Goal: Task Accomplishment & Management: Use online tool/utility

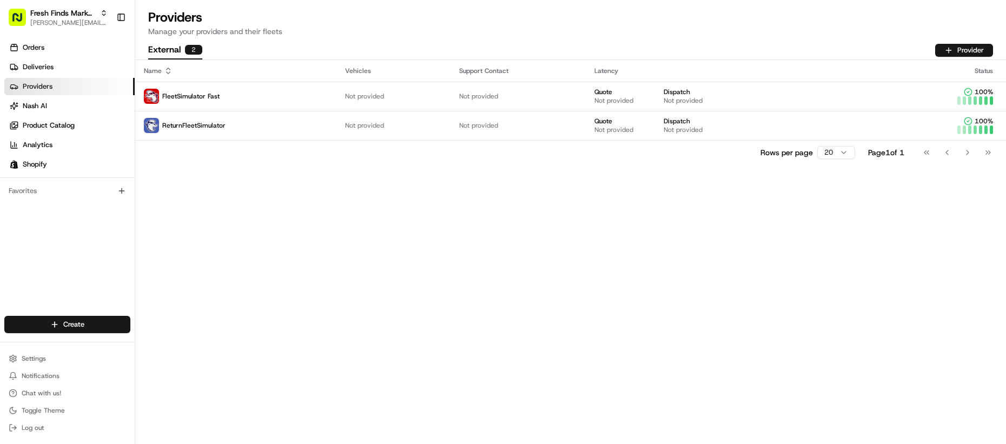
click at [407, 335] on div "Name Vehicles Support Contact Latency Status FleetSimulator Fast Not provided N…" at bounding box center [570, 252] width 870 height 384
click at [405, 344] on div "Name Vehicles Support Contact Latency Status FleetSimulator Fast Not provided N…" at bounding box center [570, 252] width 870 height 384
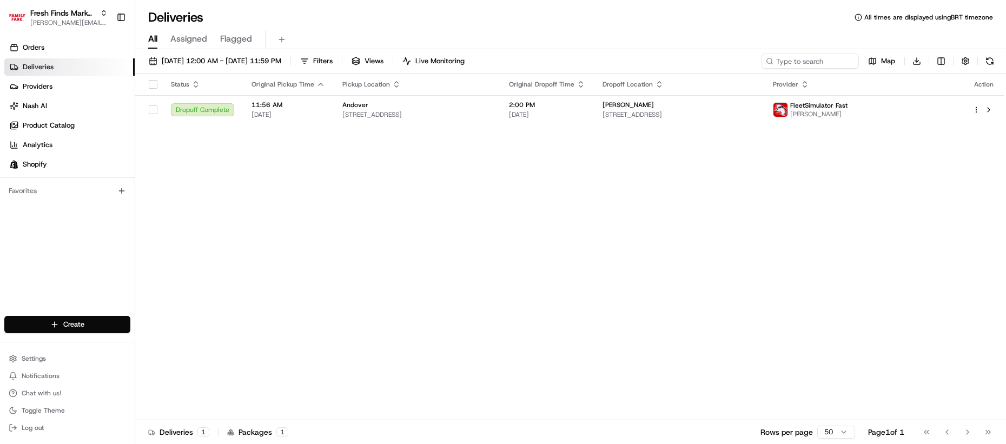
click at [247, 229] on div "Status Original Pickup Time Pickup Location Original Dropoff Time Dropoff Locat…" at bounding box center [569, 247] width 868 height 347
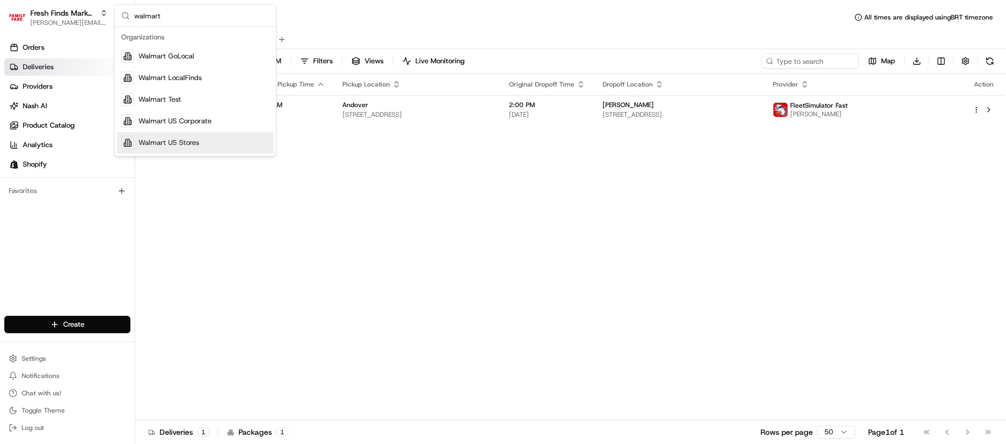
type input "walmart"
click at [176, 135] on div "Walmart US Stores" at bounding box center [195, 143] width 157 height 22
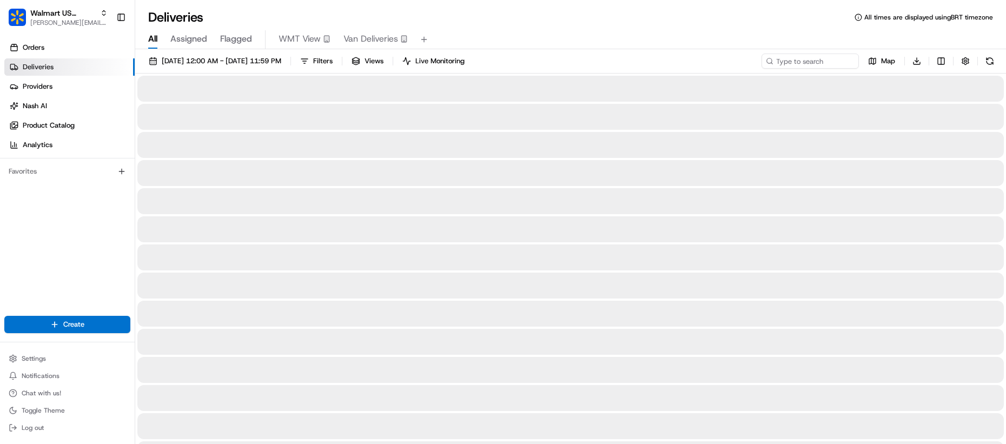
click at [359, 42] on span "Van Deliveries" at bounding box center [370, 38] width 55 height 13
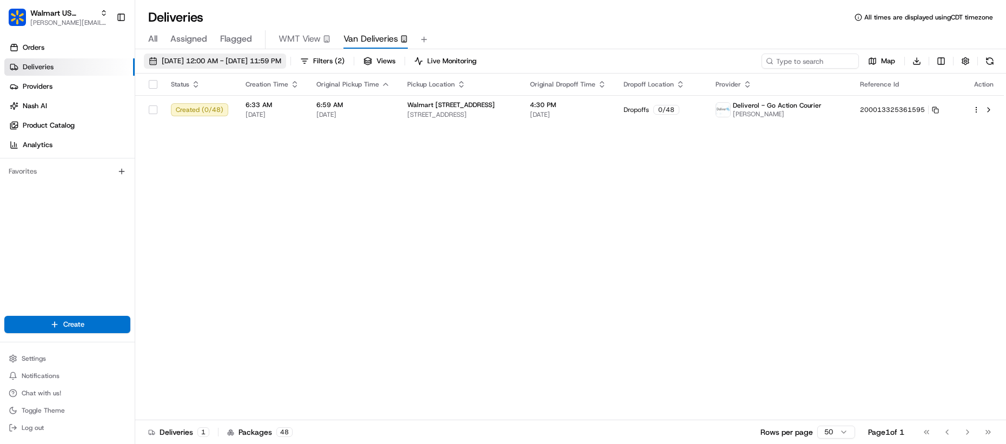
click at [281, 58] on span "[DATE] 12:00 AM - [DATE] 11:59 PM" at bounding box center [221, 61] width 119 height 10
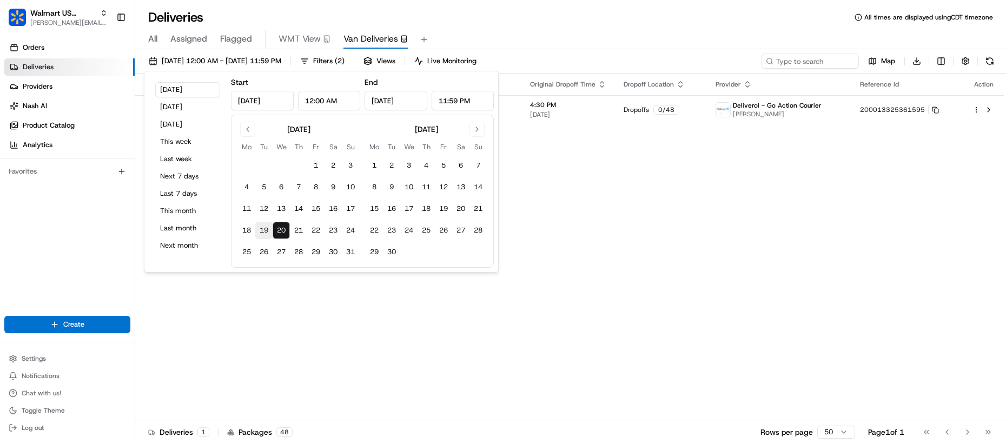
click at [259, 231] on button "19" at bounding box center [263, 230] width 17 height 17
type input "Aug 19, 2025"
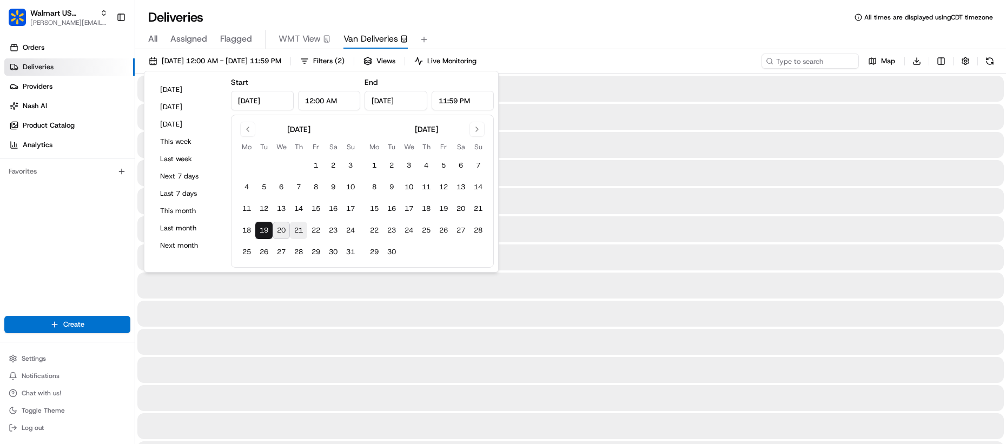
click at [305, 231] on button "21" at bounding box center [298, 230] width 17 height 17
type input "Aug 21, 2025"
click at [311, 281] on div at bounding box center [570, 285] width 866 height 26
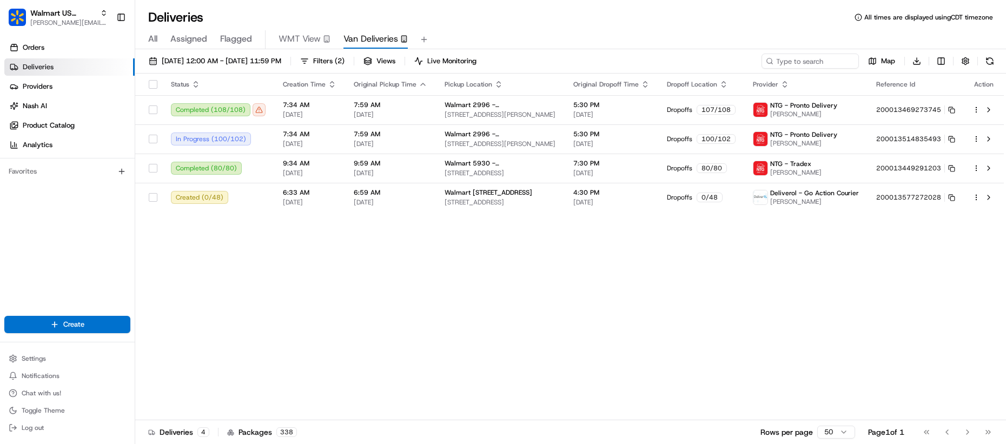
click at [69, 63] on link "Deliveries" at bounding box center [69, 66] width 130 height 17
click at [163, 39] on div "All Assigned Flagged WMT View Van Deliveries" at bounding box center [570, 39] width 870 height 19
click at [158, 42] on div "All Assigned Flagged WMT View Van Deliveries" at bounding box center [570, 39] width 870 height 19
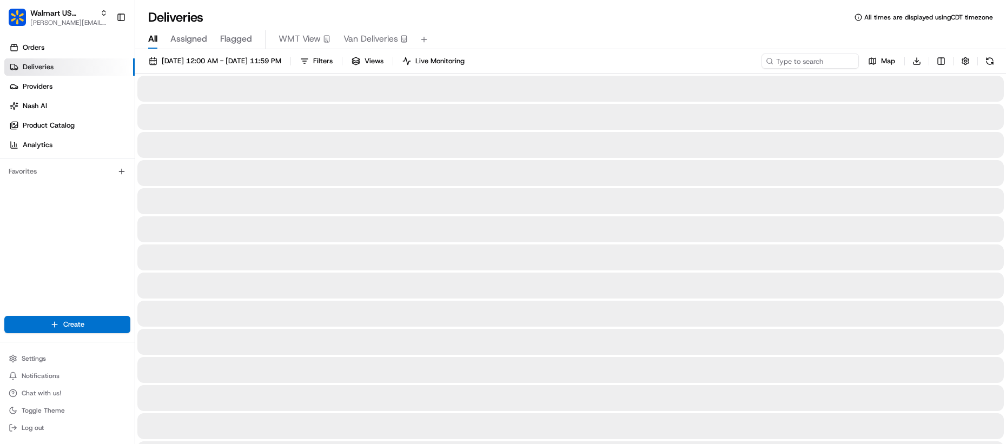
click at [156, 38] on span "All" at bounding box center [152, 38] width 9 height 13
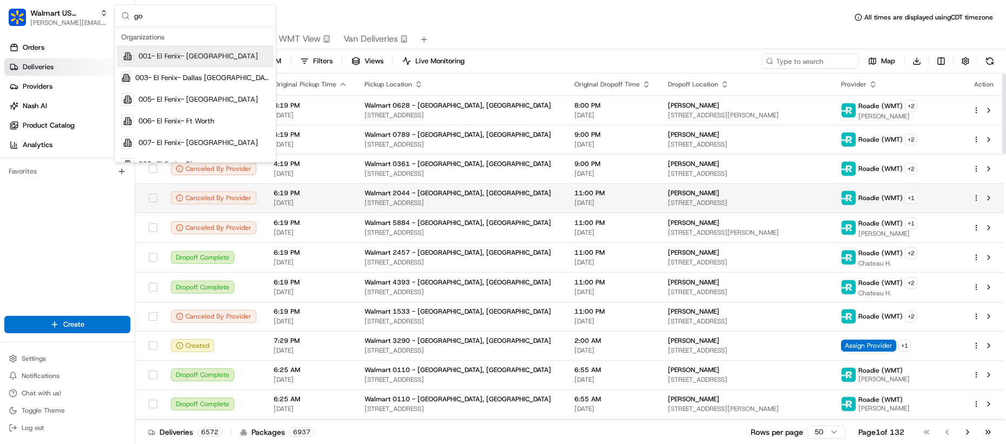
type input "go a"
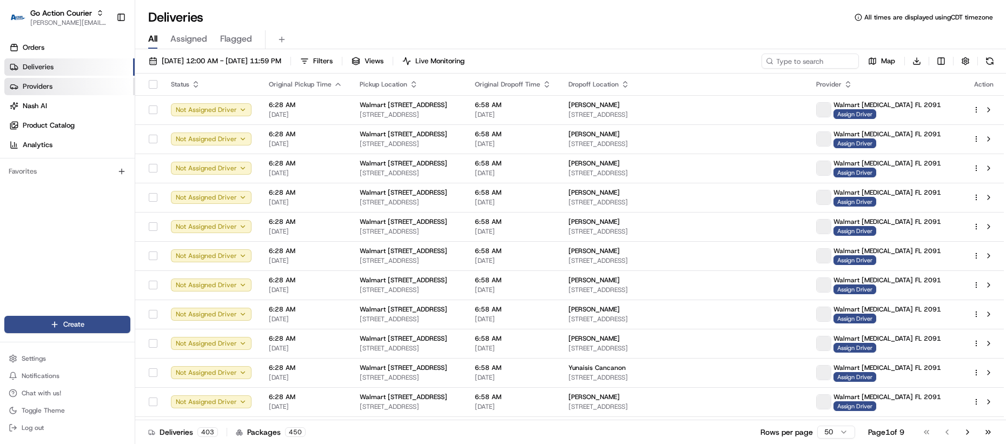
click at [75, 82] on link "Providers" at bounding box center [69, 86] width 130 height 17
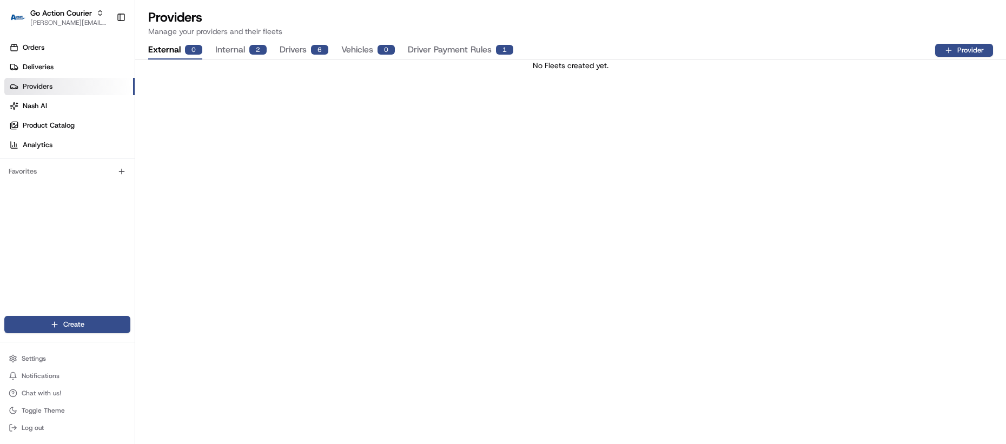
click at [305, 50] on button "Drivers 6" at bounding box center [303, 50] width 49 height 18
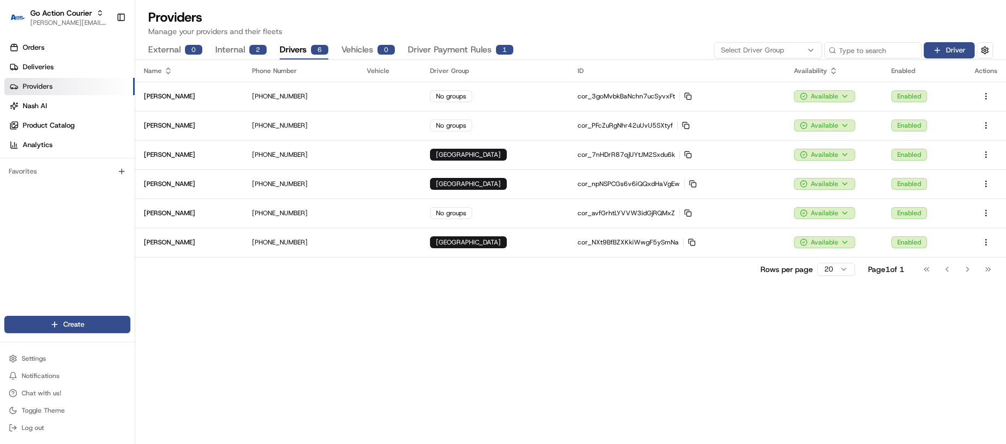
click at [253, 54] on div "2" at bounding box center [257, 50] width 17 height 10
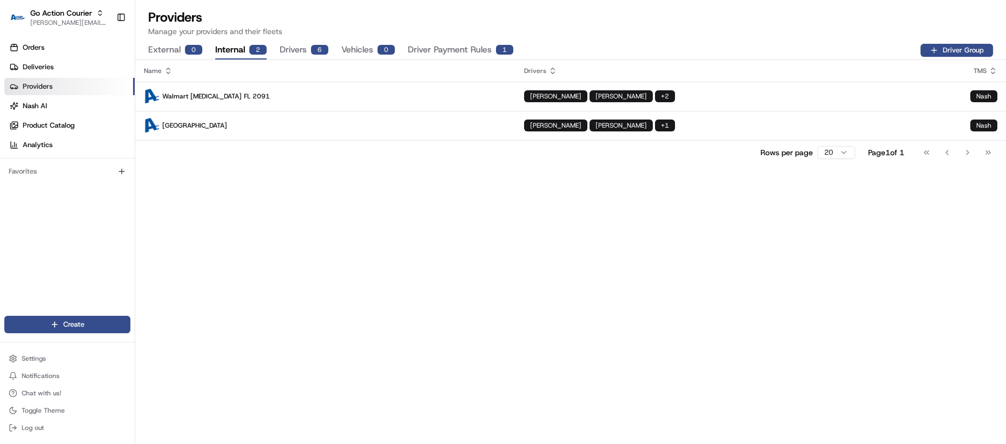
click at [285, 51] on button "Drivers 6" at bounding box center [303, 50] width 49 height 18
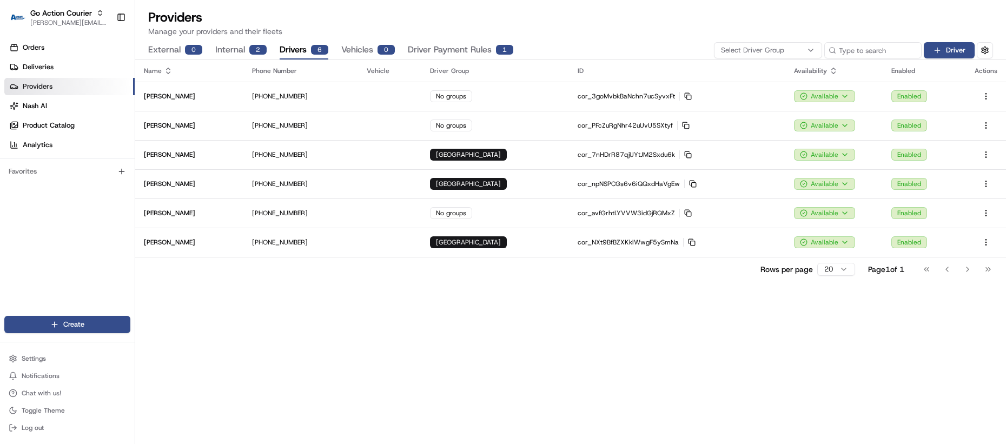
click at [236, 51] on button "Internal 2" at bounding box center [240, 50] width 51 height 18
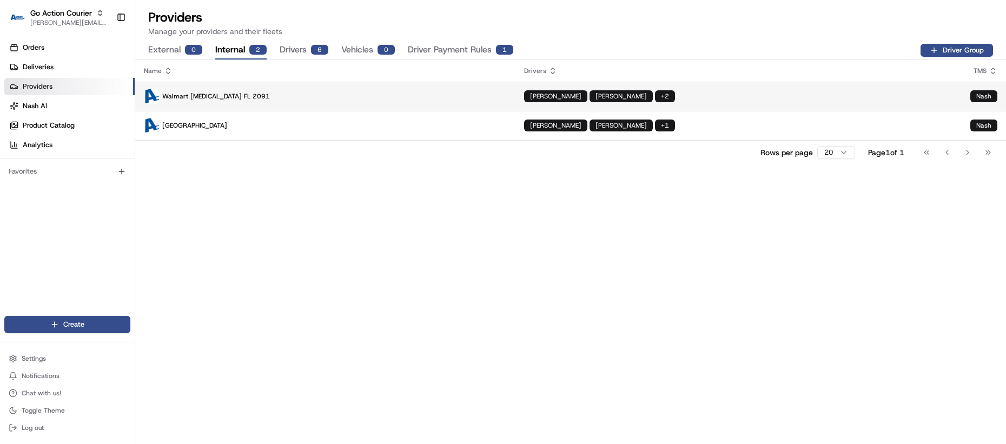
click at [242, 101] on p "Walmart [MEDICAL_DATA] FL 2091" at bounding box center [325, 96] width 363 height 15
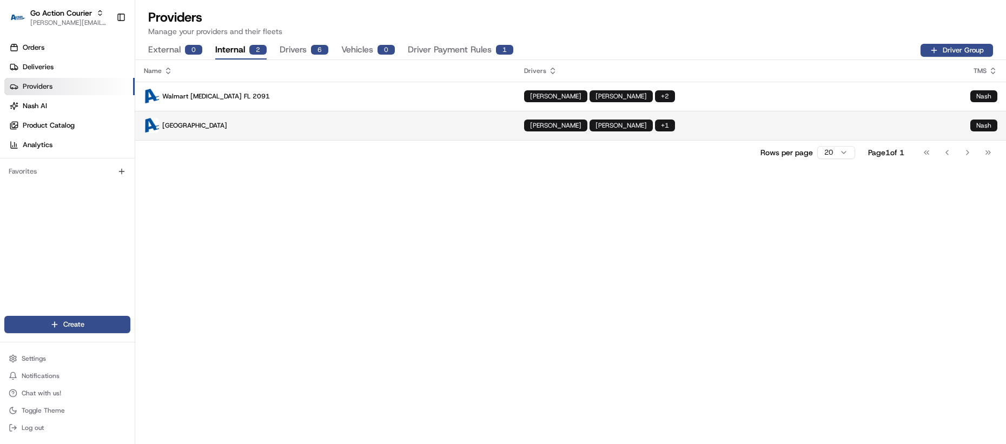
click at [268, 126] on p "[GEOGRAPHIC_DATA]" at bounding box center [325, 125] width 363 height 15
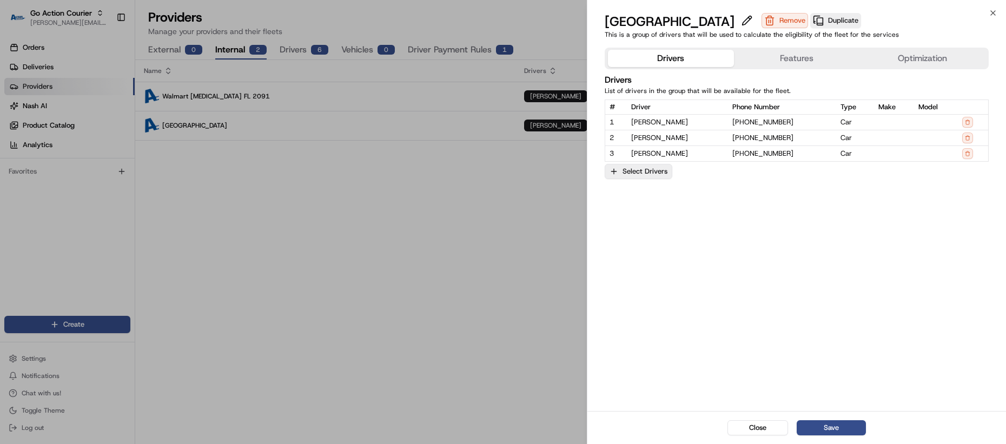
click at [614, 176] on button "Select Drivers" at bounding box center [638, 171] width 68 height 15
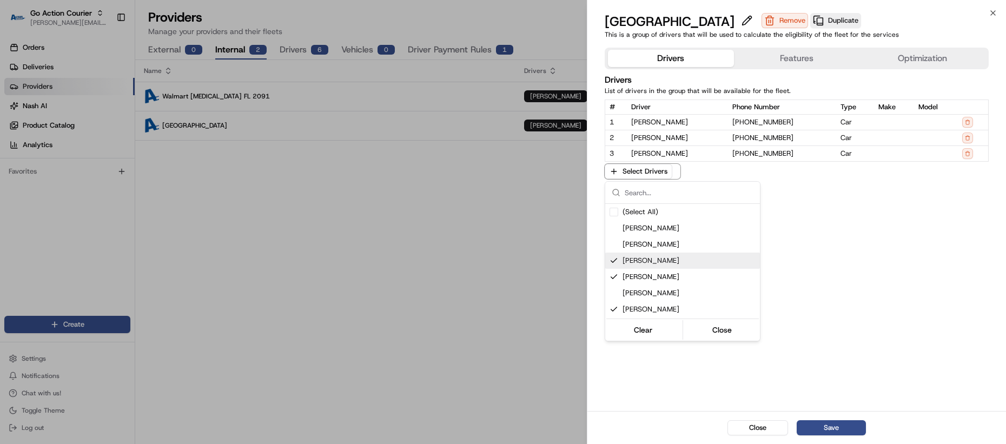
click at [800, 286] on div at bounding box center [503, 222] width 1006 height 444
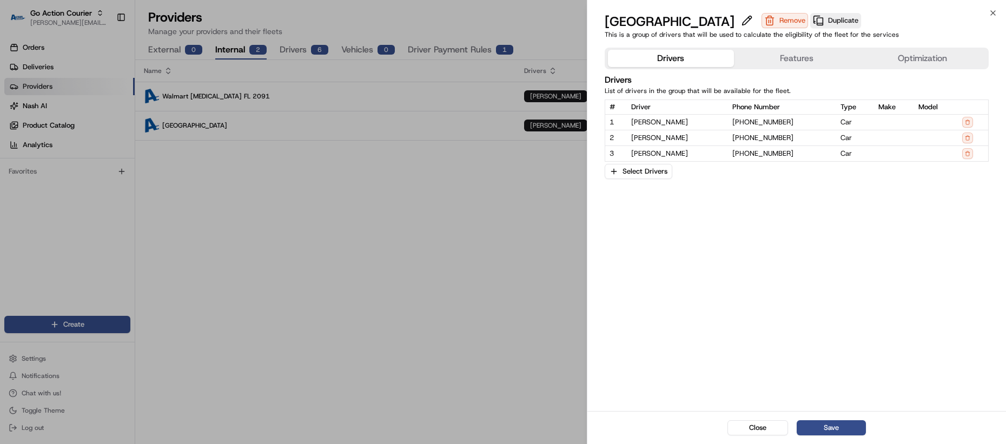
drag, startPoint x: 253, startPoint y: 305, endPoint x: 266, endPoint y: 307, distance: 13.1
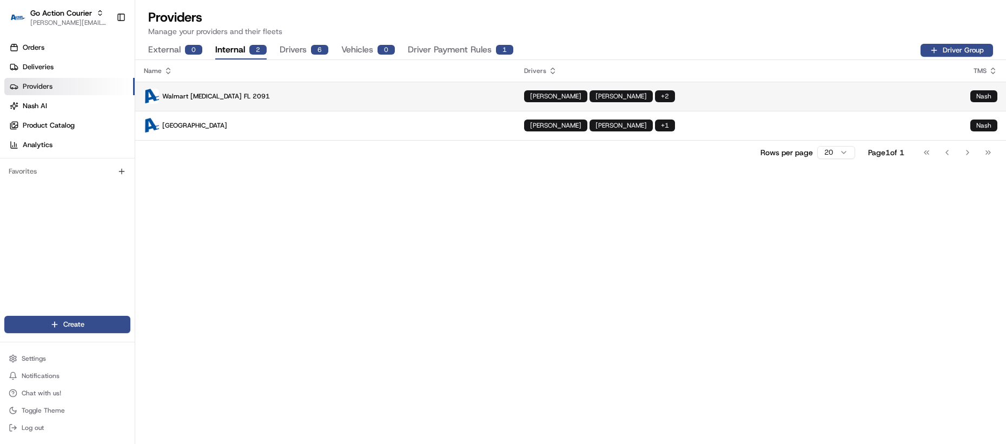
click at [401, 105] on td "Walmart [MEDICAL_DATA] FL 2091" at bounding box center [325, 96] width 380 height 29
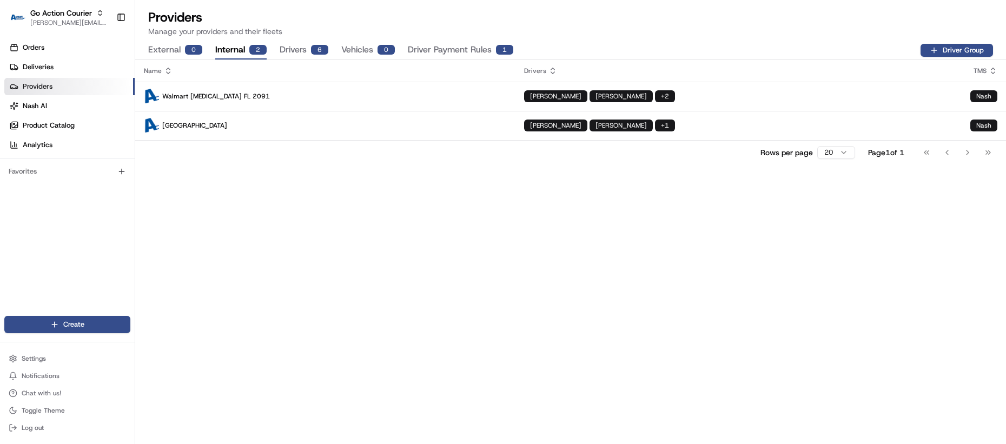
click at [304, 57] on button "Drivers 6" at bounding box center [303, 50] width 49 height 18
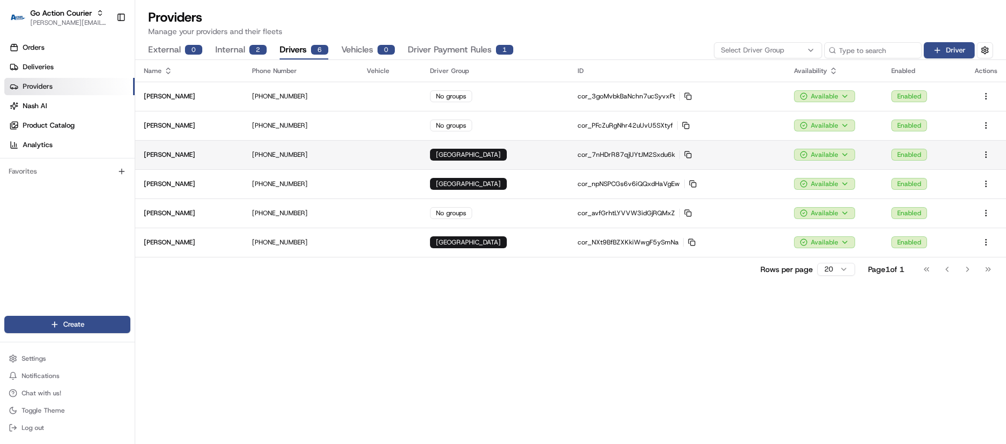
click at [334, 156] on p "[PHONE_NUMBER]" at bounding box center [300, 154] width 97 height 9
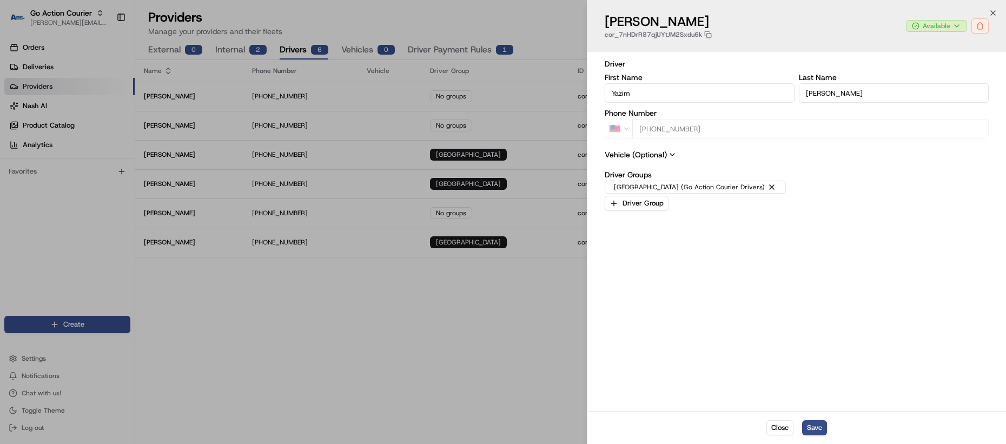
click at [632, 194] on div "Driver Groups Walmart Miami Gardens 3311 (Go Action Courier Drivers) Driver Gro…" at bounding box center [796, 191] width 384 height 40
click at [628, 201] on button "Driver Group" at bounding box center [636, 203] width 64 height 15
click at [770, 205] on div at bounding box center [503, 222] width 1006 height 444
click at [650, 142] on div "Driver First Name Yazim Last Name Martin Phone Number US +1 863 340 8458 Vehicl…" at bounding box center [796, 231] width 384 height 346
click at [652, 155] on span "Vehicle (Optional)" at bounding box center [796, 154] width 384 height 11
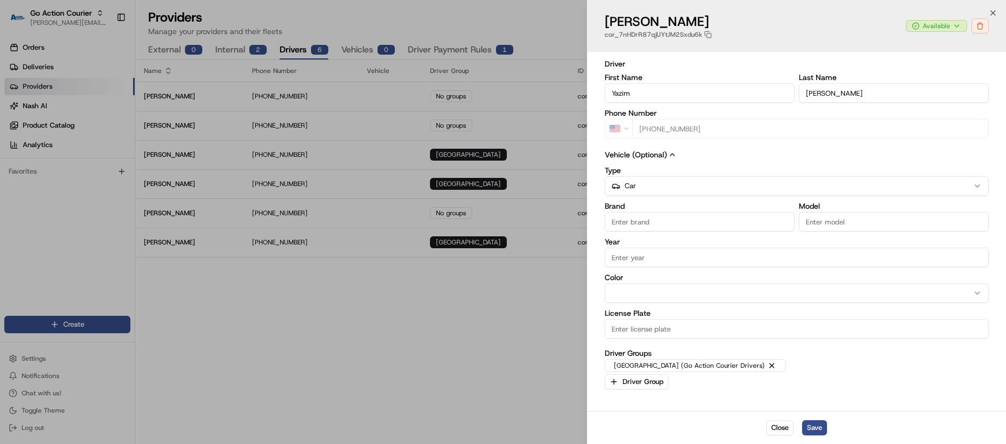
click at [670, 154] on icon at bounding box center [672, 155] width 4 height 2
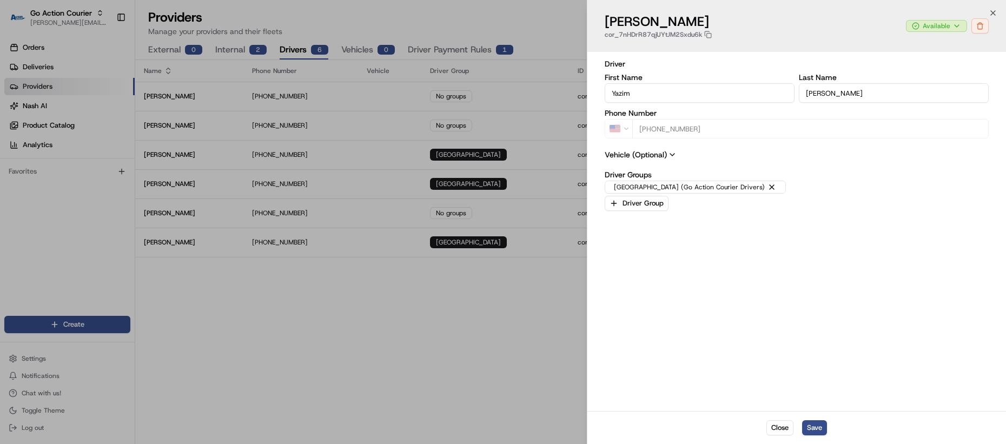
type input "+1"
drag, startPoint x: 449, startPoint y: 244, endPoint x: 444, endPoint y: 241, distance: 6.2
click at [449, 244] on div at bounding box center [503, 222] width 1006 height 444
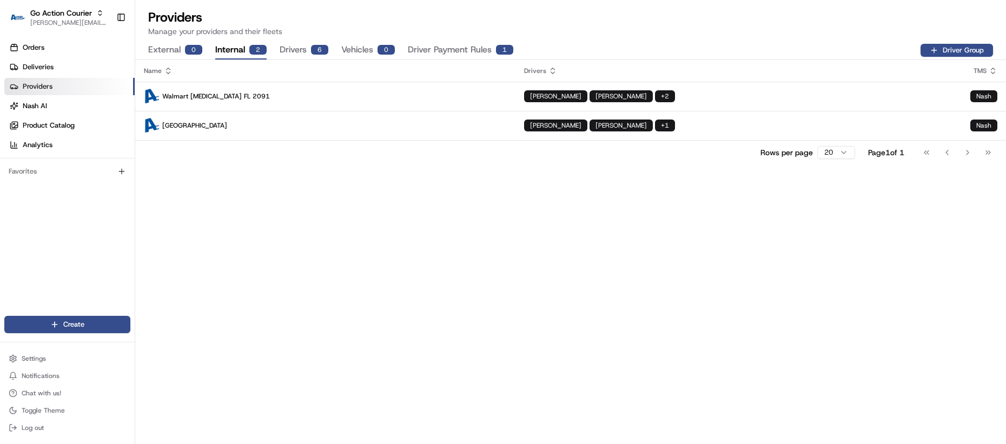
click at [242, 51] on button "Internal 2" at bounding box center [240, 50] width 51 height 18
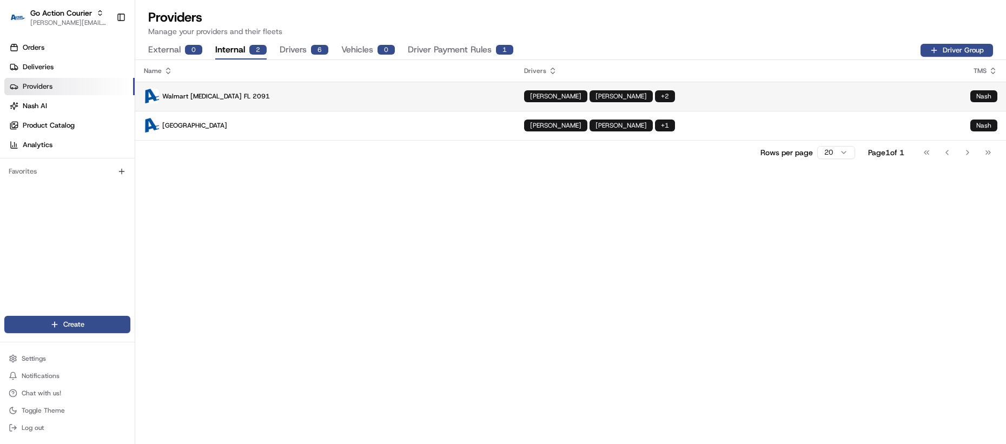
click at [370, 95] on p "Walmart [MEDICAL_DATA] FL 2091" at bounding box center [325, 96] width 363 height 15
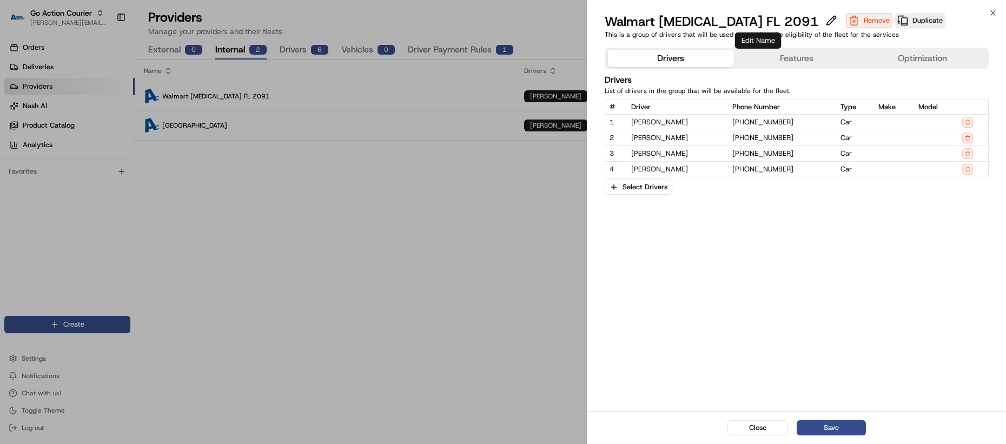
click at [782, 54] on button "Features" at bounding box center [797, 58] width 126 height 17
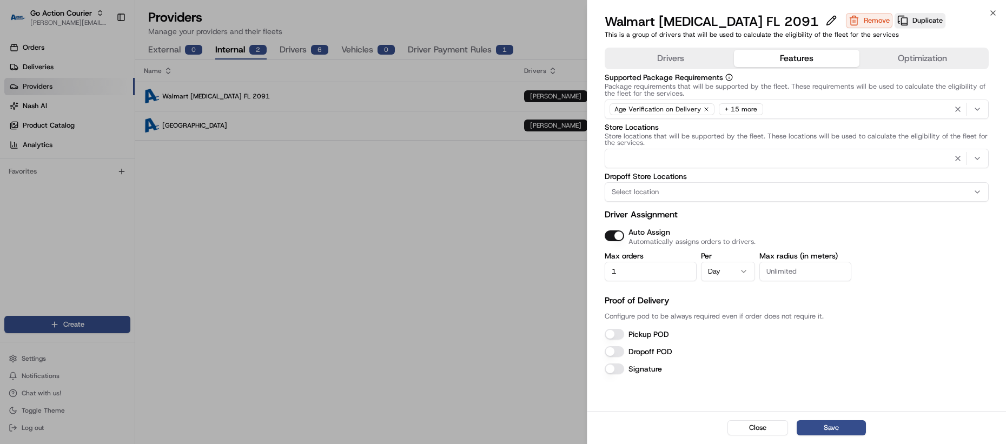
click at [899, 57] on button "Optimization" at bounding box center [922, 58] width 126 height 17
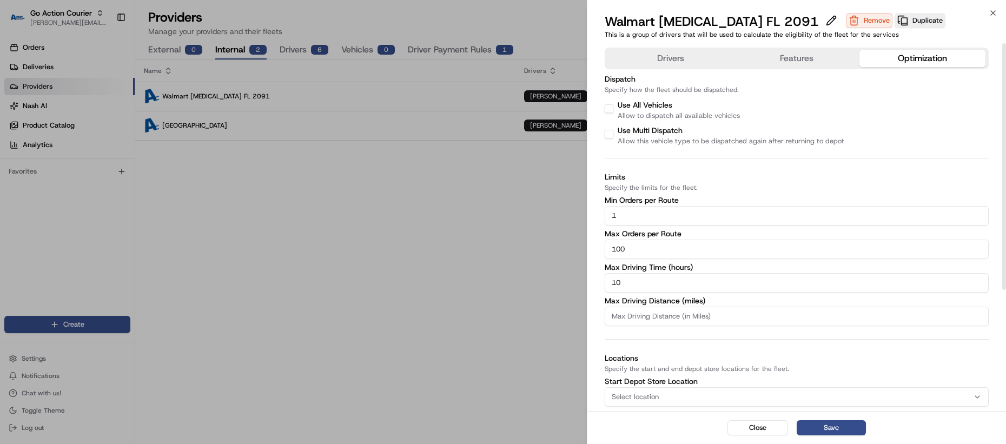
click at [656, 64] on button "Drivers" at bounding box center [671, 58] width 126 height 17
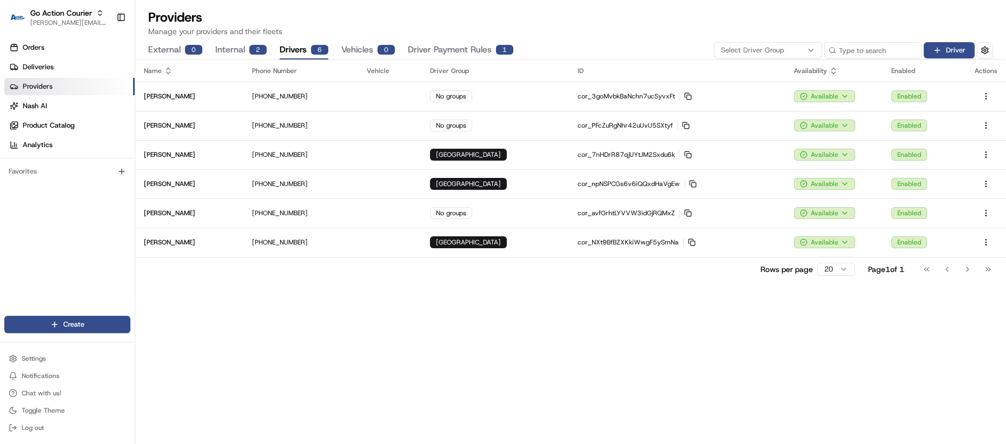
click at [304, 51] on button "Drivers 6" at bounding box center [303, 50] width 49 height 18
click at [339, 192] on td "+1 813 652 6086" at bounding box center [300, 183] width 115 height 29
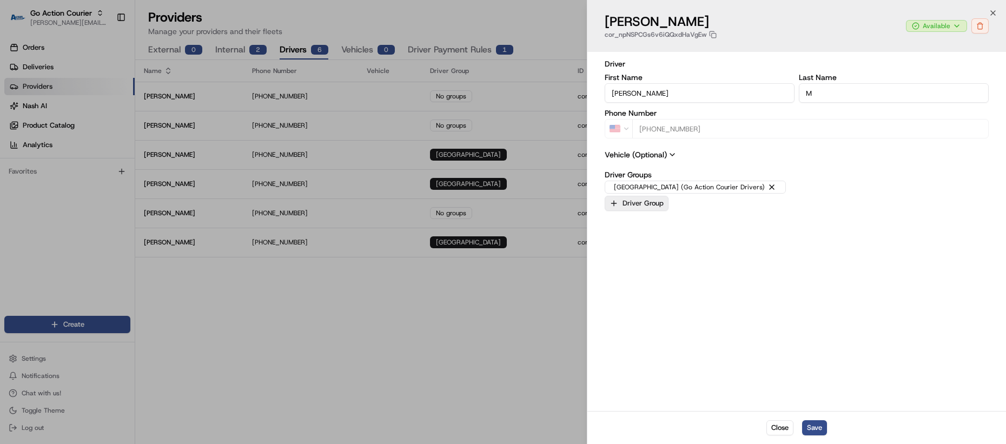
click at [642, 209] on button "Driver Group" at bounding box center [636, 203] width 64 height 15
click at [637, 199] on div at bounding box center [503, 222] width 1006 height 444
type input "+1"
click at [438, 398] on div at bounding box center [503, 222] width 1006 height 444
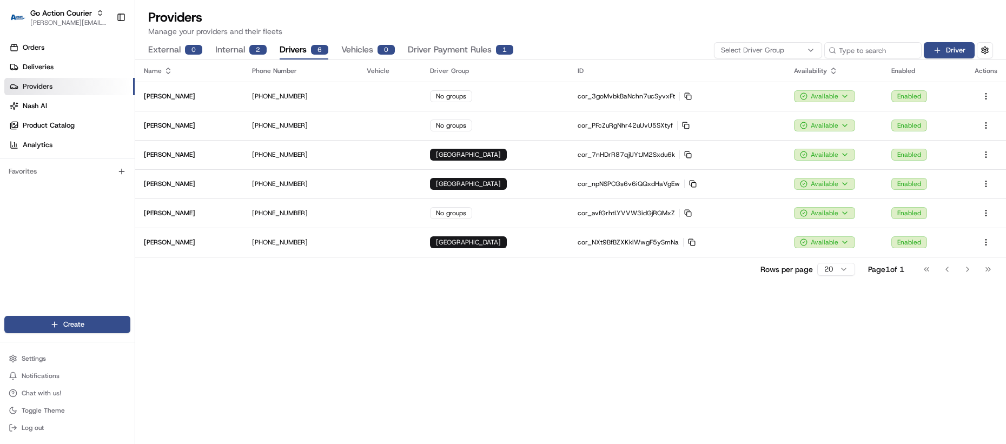
click at [238, 52] on button "Internal 2" at bounding box center [240, 50] width 51 height 18
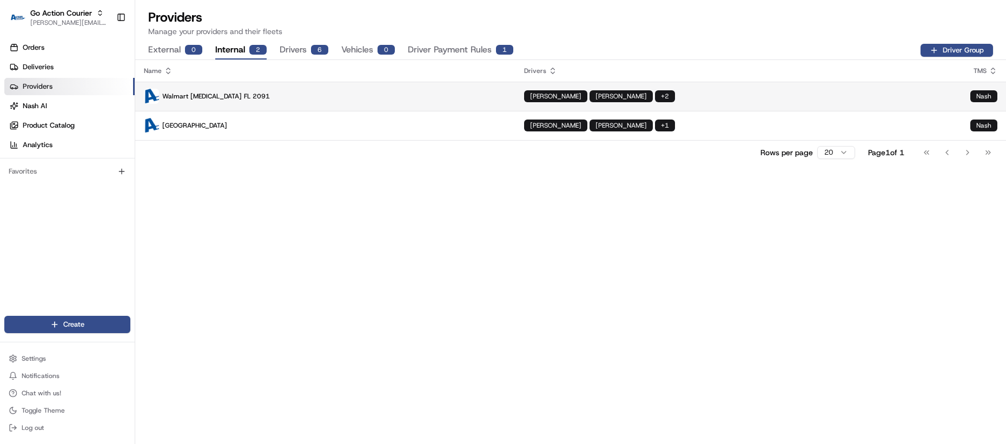
click at [297, 102] on p "Walmart [MEDICAL_DATA] FL 2091" at bounding box center [325, 96] width 363 height 15
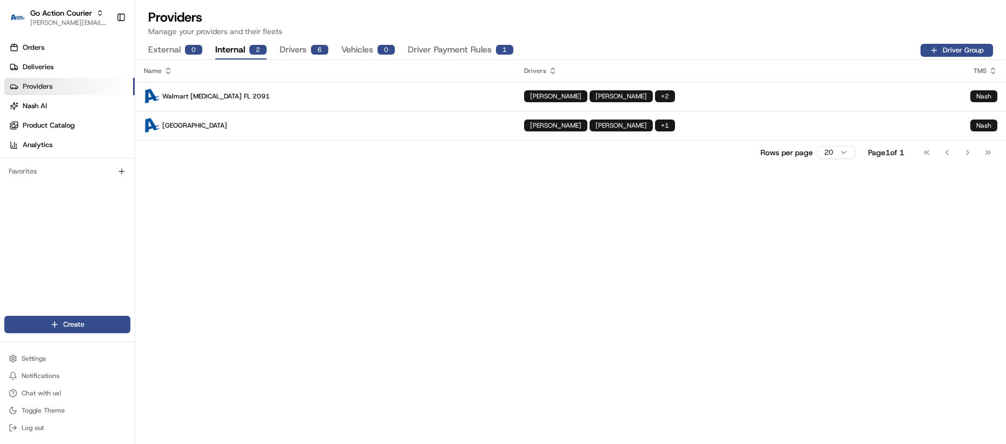
click at [299, 54] on button "Drivers 6" at bounding box center [303, 50] width 49 height 18
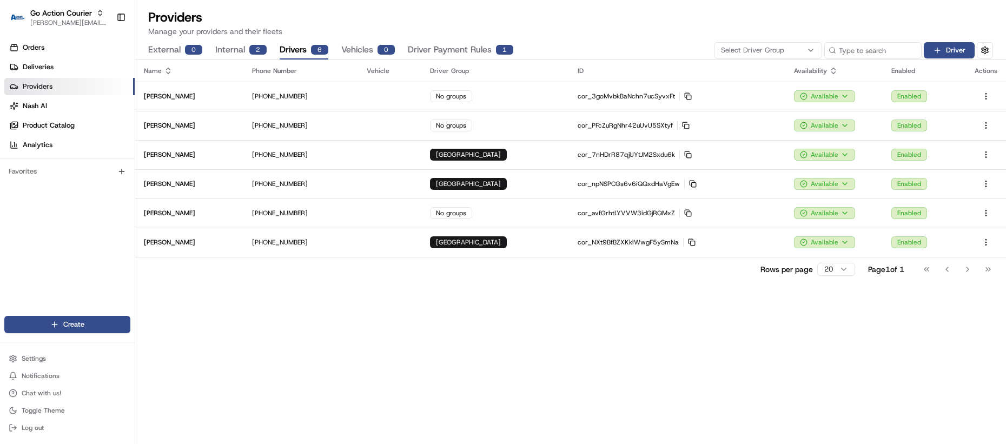
click at [408, 310] on div "Name Phone Number Vehicle Driver Group ID Availability Enabled Actions Jennifer…" at bounding box center [570, 252] width 870 height 384
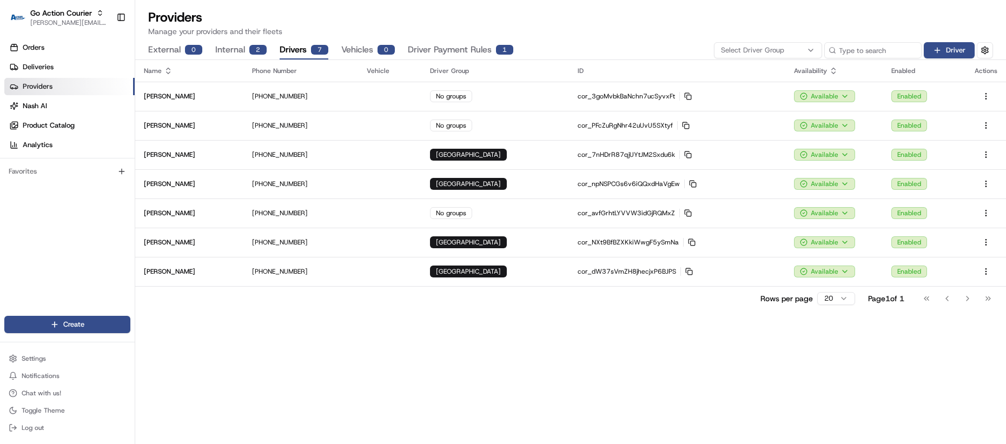
click at [268, 323] on div "Name Phone Number Vehicle Driver Group ID Availability Enabled Actions Jennifer…" at bounding box center [570, 252] width 870 height 384
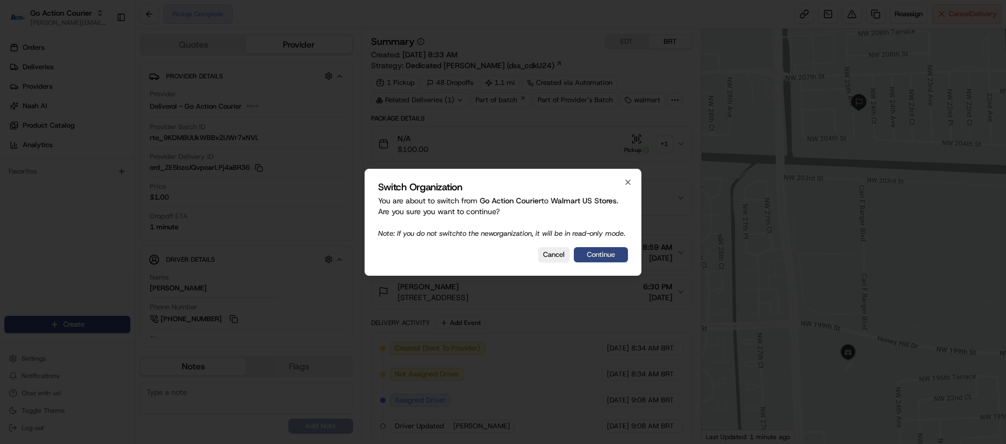
click at [602, 262] on button "Continue" at bounding box center [601, 254] width 54 height 15
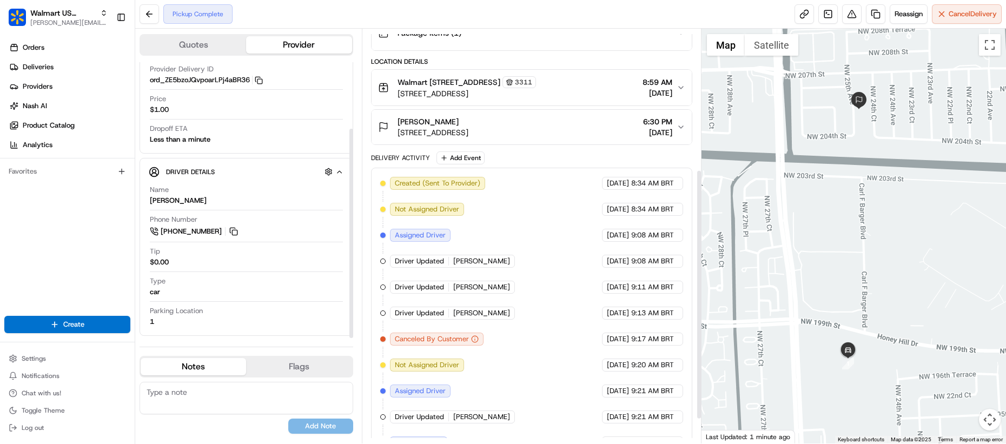
scroll to position [273, 0]
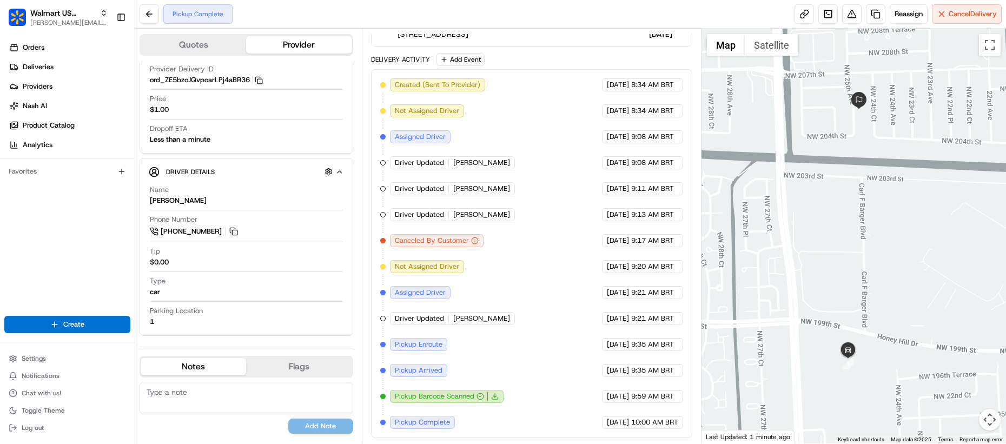
click at [378, 378] on div "Created (Sent To Provider) Deliverol - Go Action Courier 08/20/2025 8:34 AM BRT…" at bounding box center [531, 253] width 321 height 369
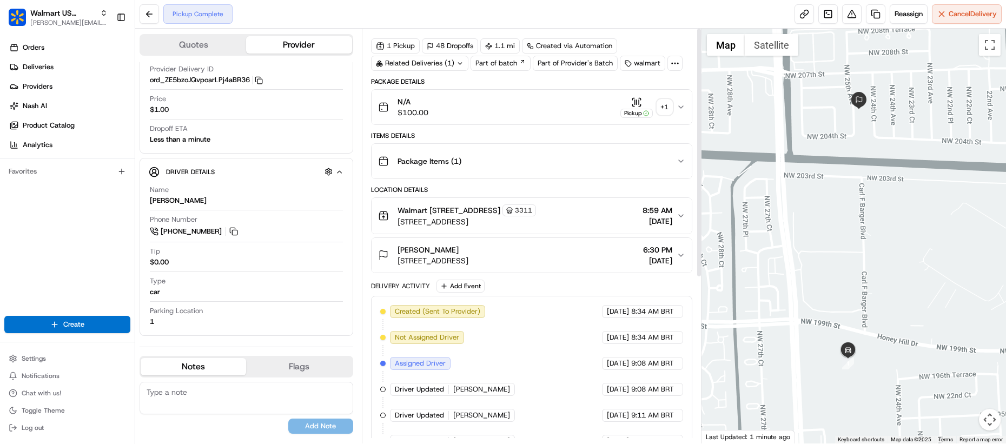
scroll to position [0, 0]
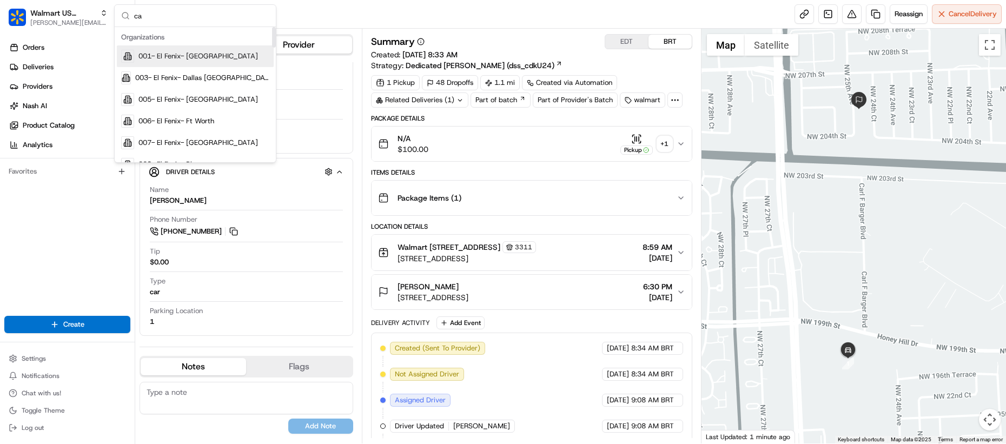
type input "can"
type input "pro"
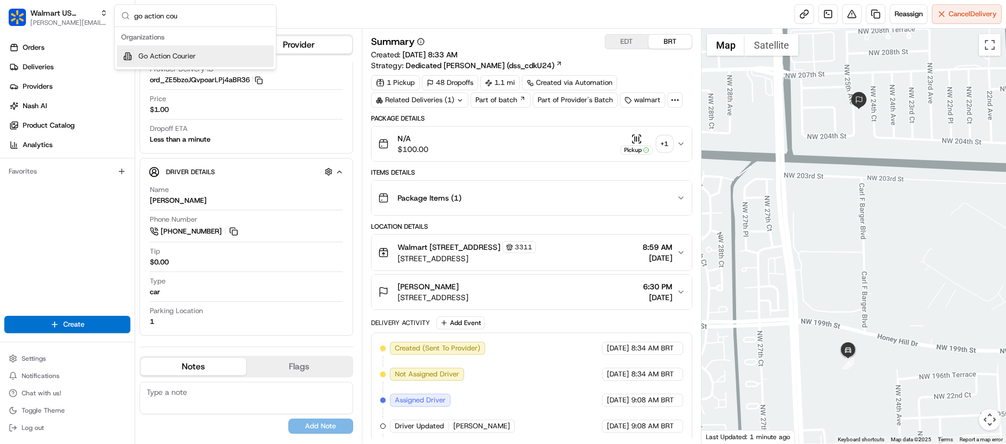
type input "go action cou"
click at [156, 54] on span "Go Action Courier" at bounding box center [166, 56] width 57 height 10
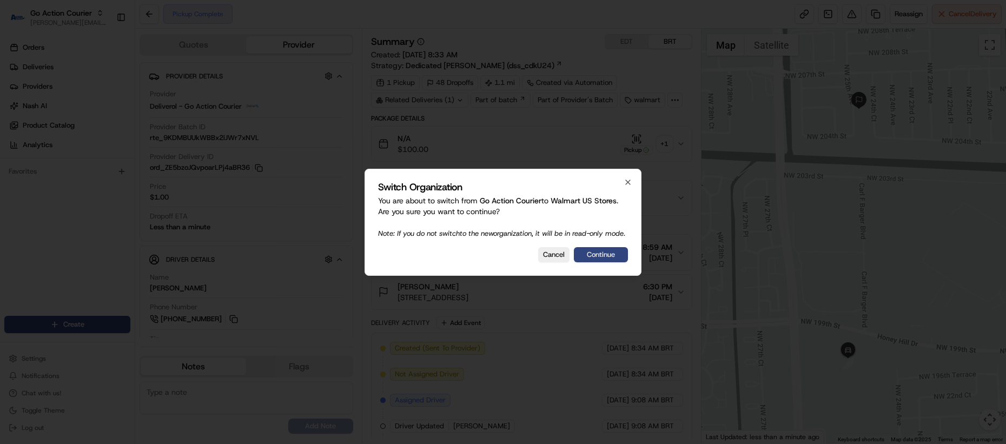
click at [606, 255] on button "Continue" at bounding box center [601, 254] width 54 height 15
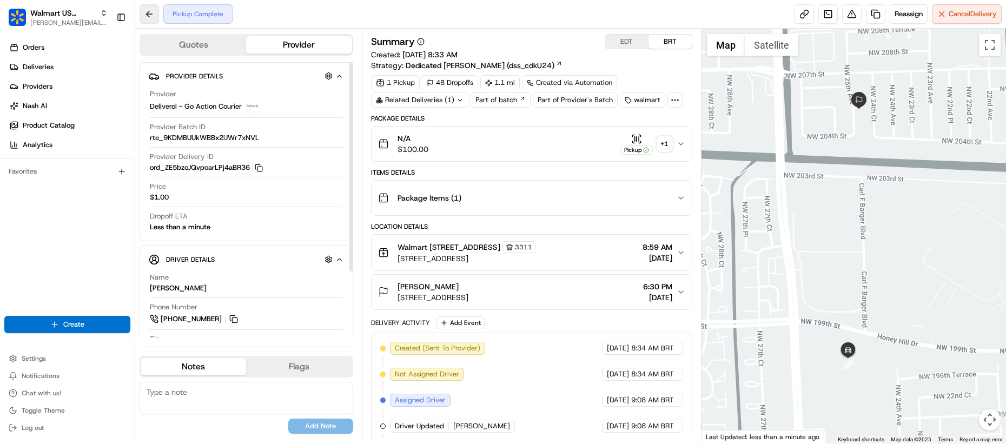
click at [145, 6] on button at bounding box center [148, 13] width 19 height 19
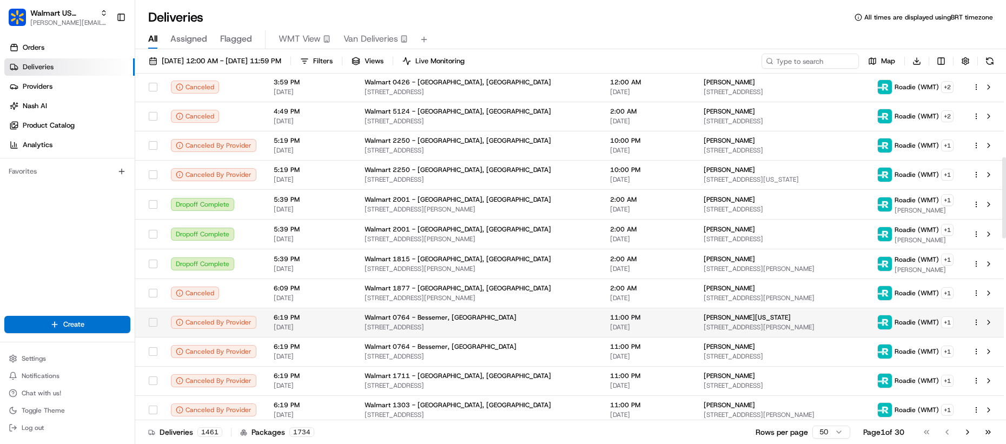
scroll to position [418, 0]
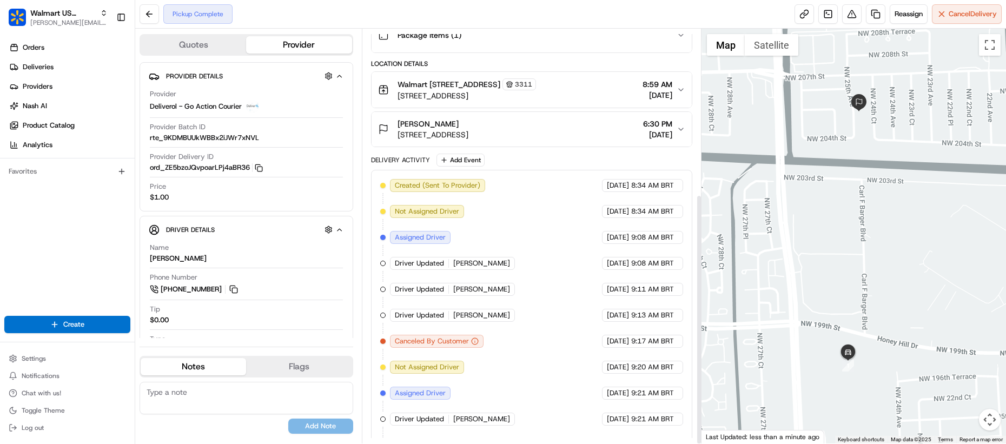
scroll to position [273, 0]
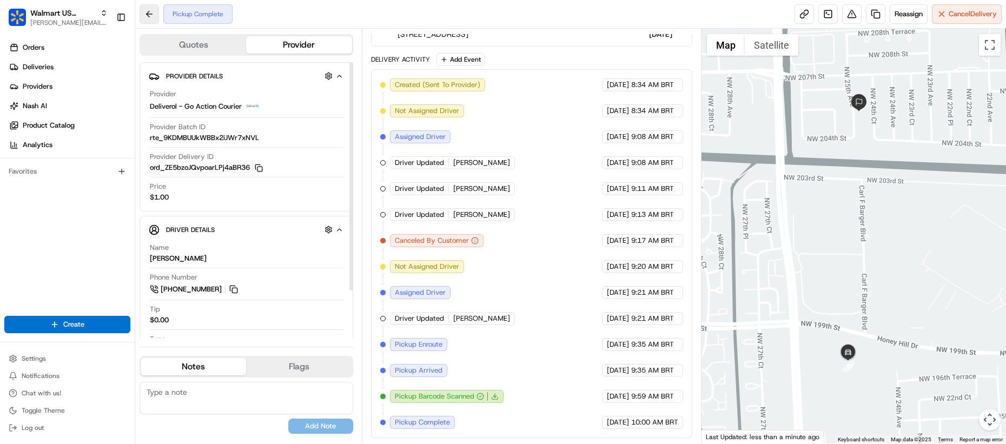
click at [151, 17] on button at bounding box center [148, 13] width 19 height 19
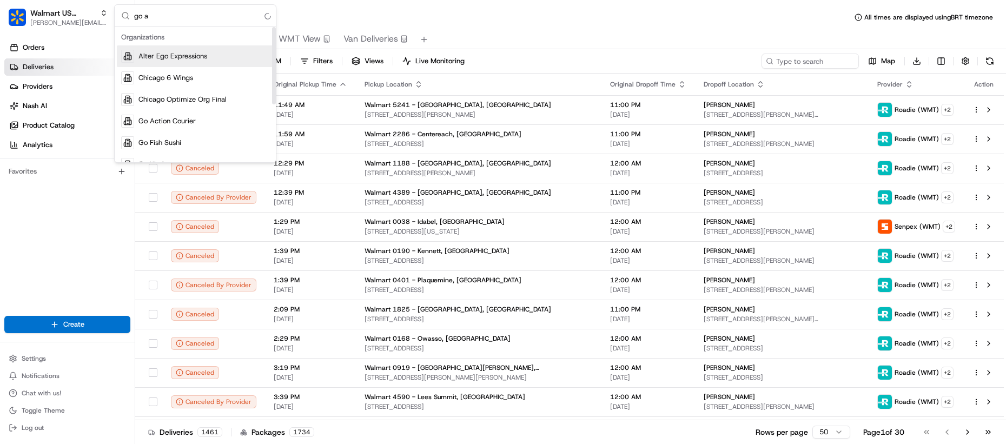
type input "go ac"
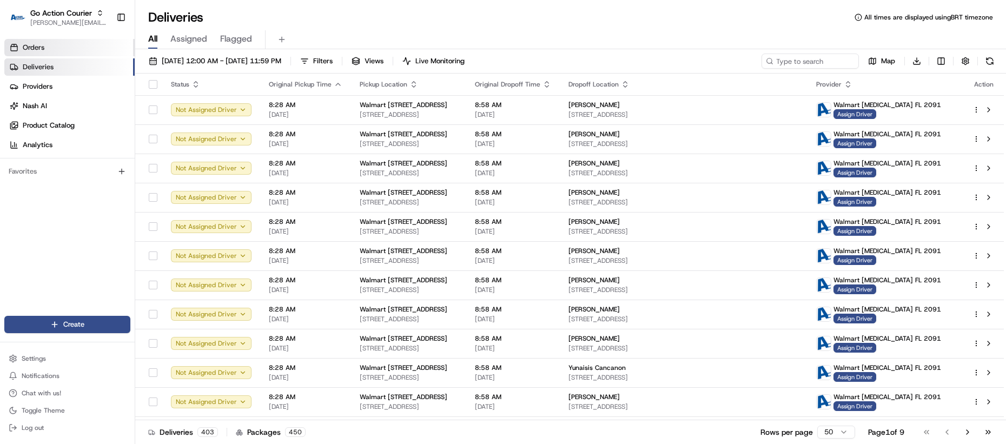
click at [58, 46] on link "Orders" at bounding box center [69, 47] width 130 height 17
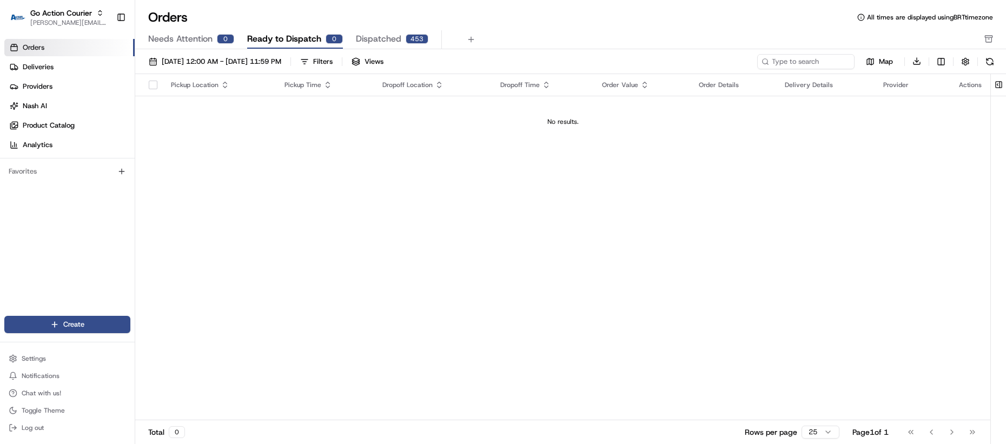
click at [398, 30] on div "Orders All times are displayed using BRT timezone Needs Attention 0 Ready to Di…" at bounding box center [570, 29] width 870 height 41
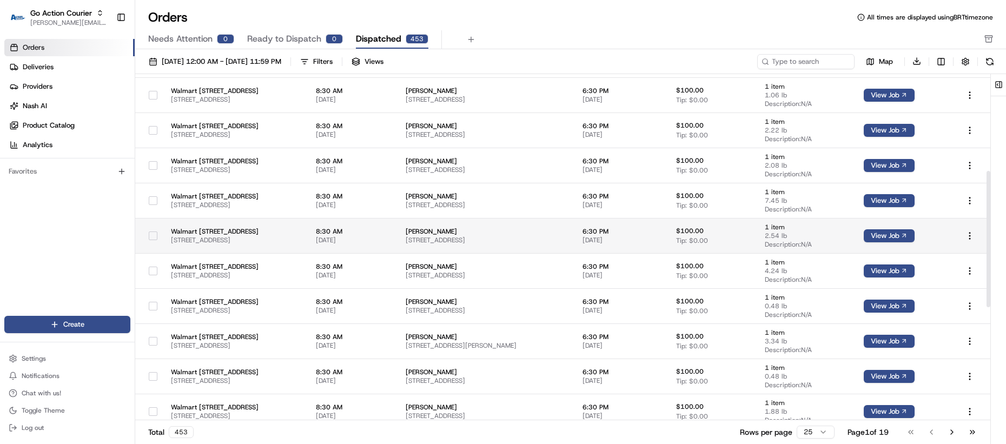
scroll to position [535, 0]
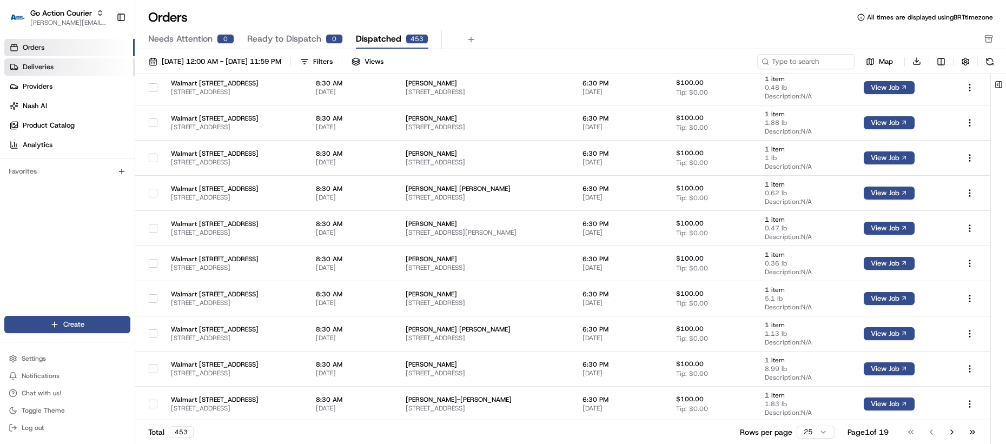
click at [75, 73] on link "Deliveries" at bounding box center [69, 66] width 130 height 17
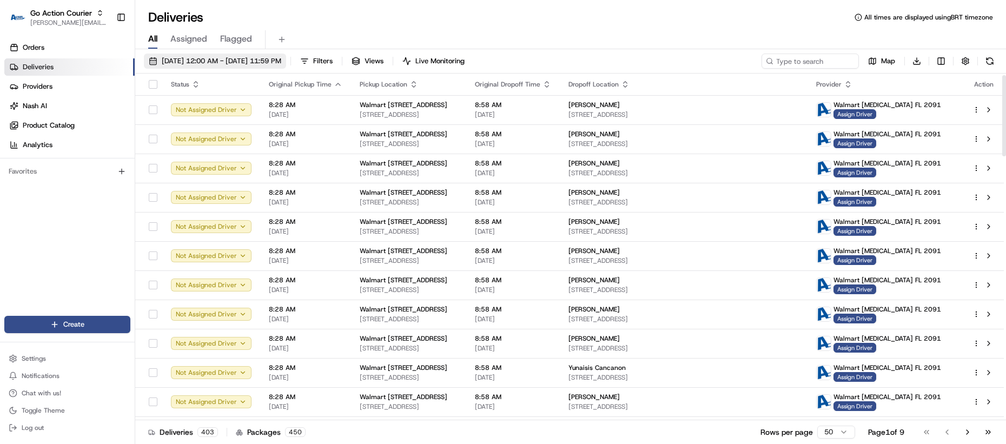
scroll to position [7, 0]
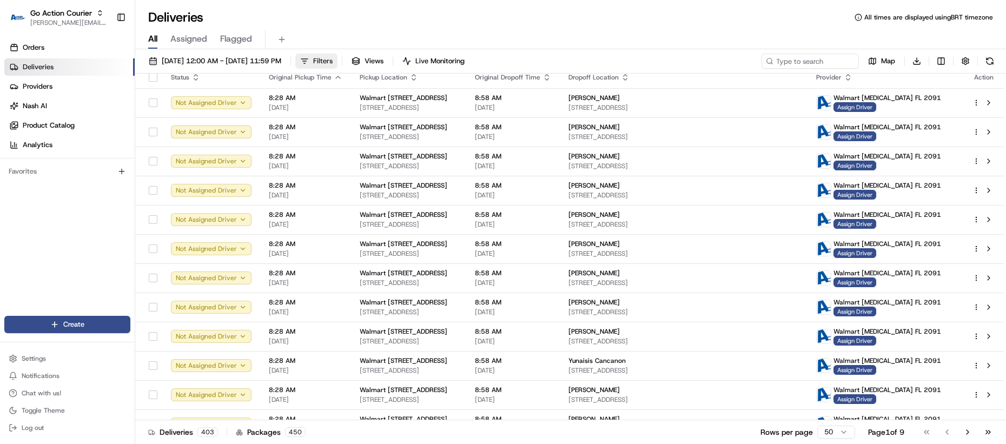
click at [337, 59] on button "Filters" at bounding box center [316, 61] width 42 height 15
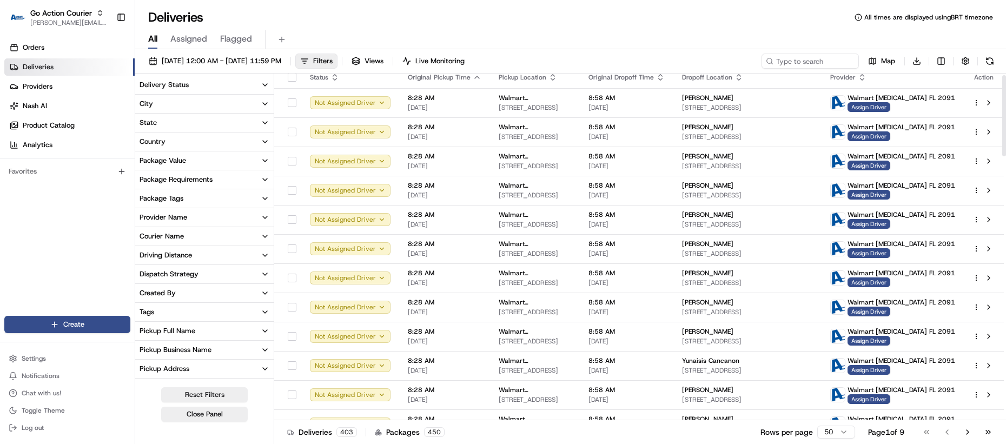
click at [168, 95] on button "City" at bounding box center [204, 104] width 138 height 18
click at [170, 89] on div "Delivery Status" at bounding box center [163, 85] width 49 height 10
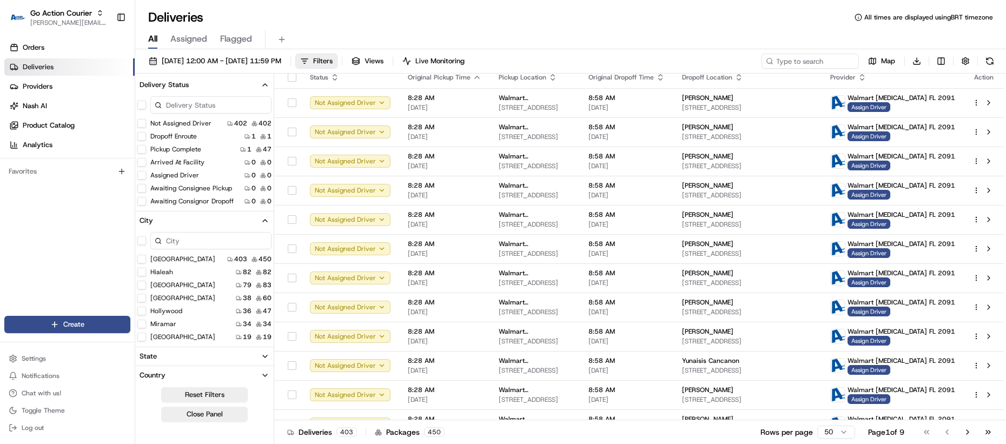
click at [143, 147] on button "Pickup Complete" at bounding box center [141, 149] width 9 height 9
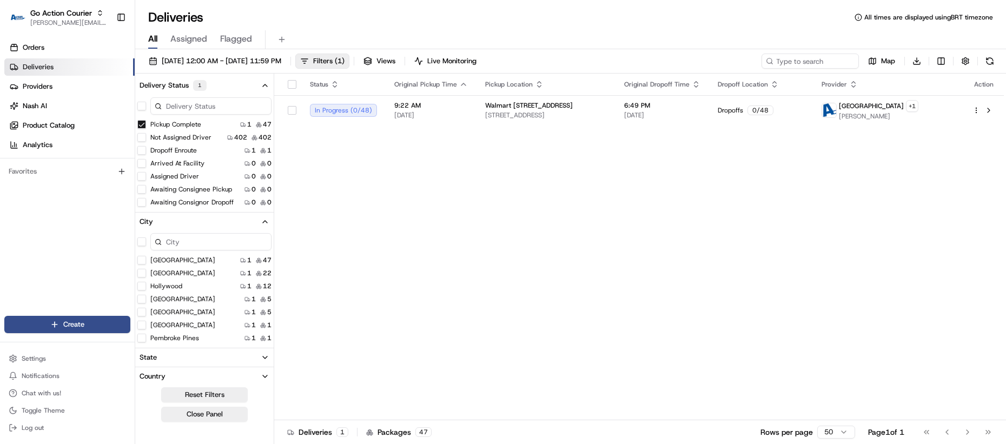
click at [443, 133] on div "Status Original Pickup Time Pickup Location Original Dropoff Time Dropoff Locat…" at bounding box center [638, 247] width 729 height 347
click at [447, 119] on td "9:22 AM 08/20/2025" at bounding box center [430, 110] width 91 height 30
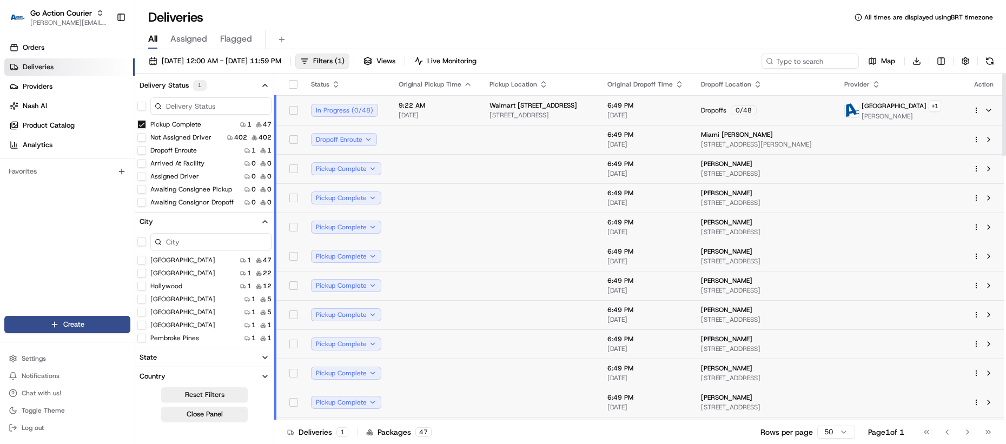
click at [421, 109] on div "9:22 AM 08/20/2025" at bounding box center [435, 110] width 74 height 18
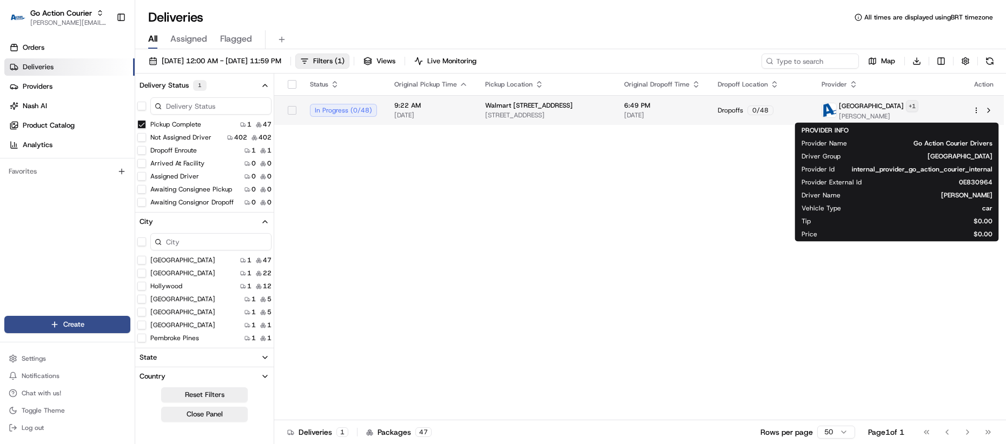
click at [949, 103] on html "Go Action Courier lucas@usenash.com Toggle Sidebar Orders Deliveries Providers …" at bounding box center [503, 222] width 1006 height 444
click at [851, 118] on div "Go Action Courier Drivers" at bounding box center [865, 125] width 96 height 15
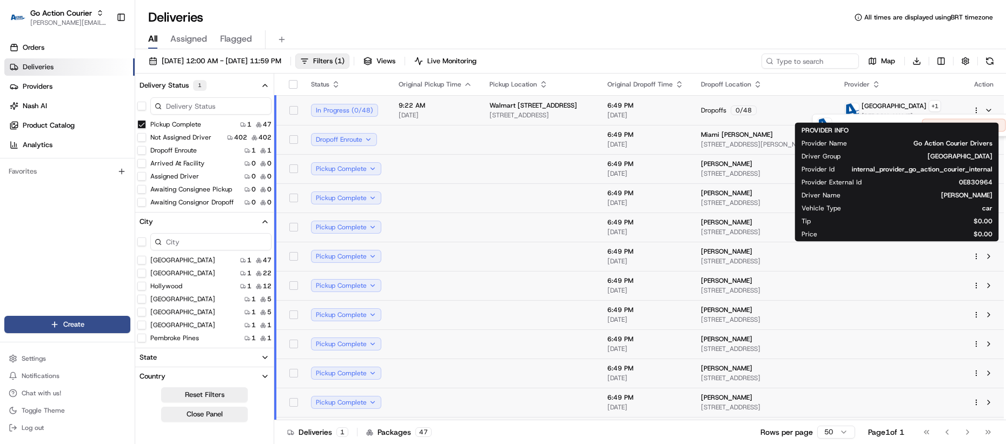
click at [857, 104] on html "Go Action Courier lucas@usenash.com Toggle Sidebar Orders Deliveries Providers …" at bounding box center [503, 222] width 1006 height 444
click at [974, 105] on div at bounding box center [983, 110] width 23 height 13
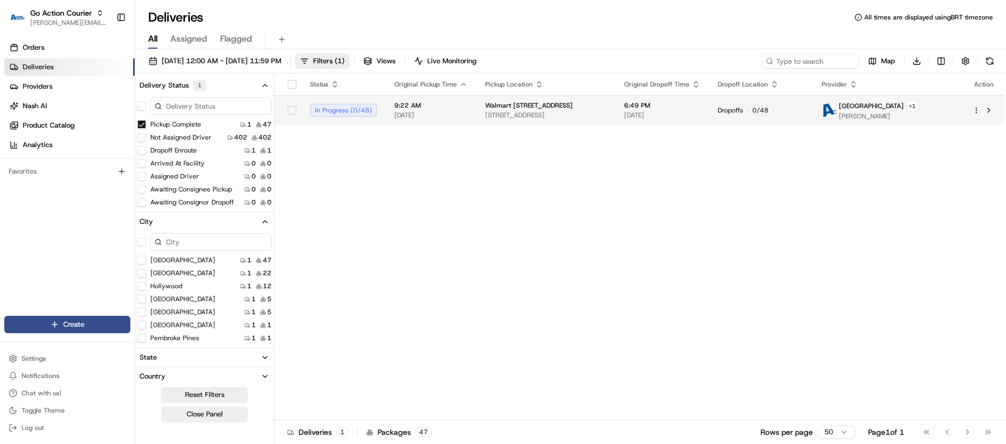
click at [972, 111] on html "Go Action Courier lucas@usenash.com Toggle Sidebar Orders Deliveries Providers …" at bounding box center [503, 222] width 1006 height 444
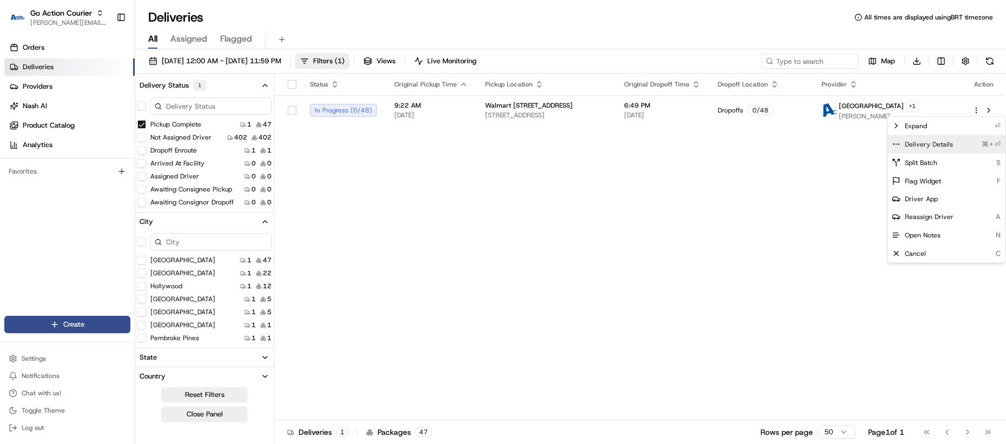
click at [951, 136] on div "Delivery Details ⌘+⏎" at bounding box center [946, 144] width 118 height 18
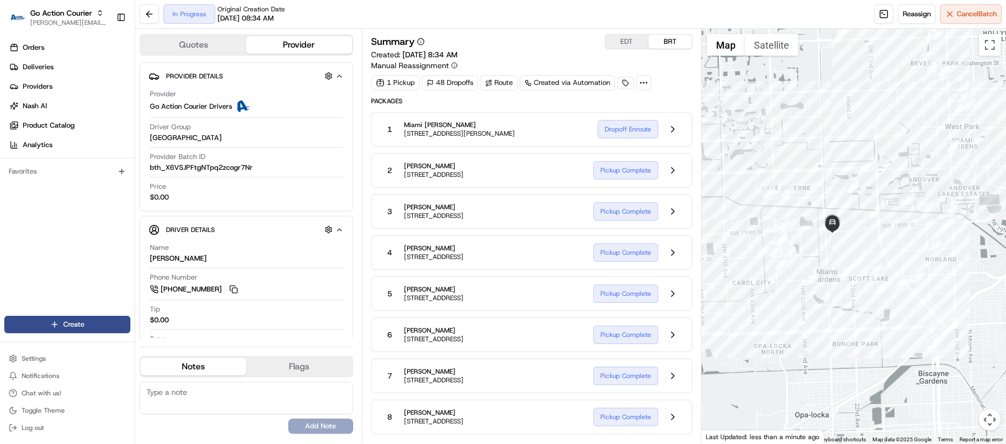
drag, startPoint x: 675, startPoint y: 130, endPoint x: 651, endPoint y: 134, distance: 23.6
click at [675, 130] on button at bounding box center [672, 129] width 21 height 21
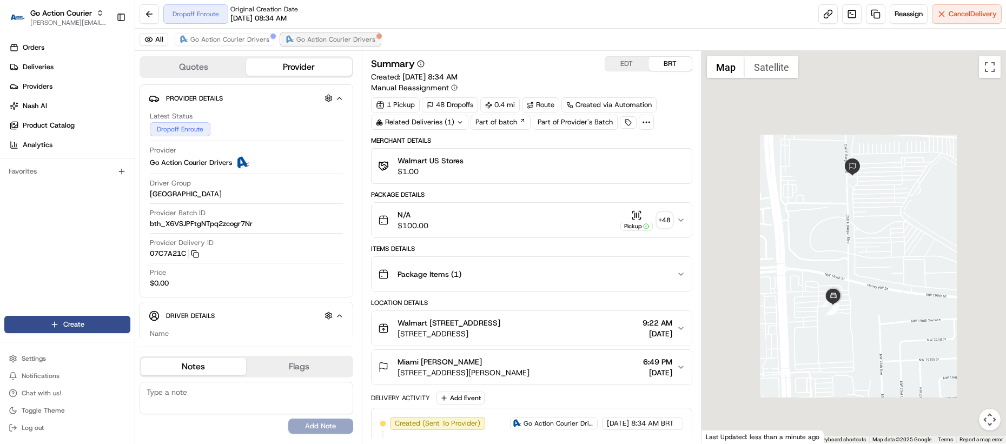
click at [309, 34] on button "Go Action Courier Drivers" at bounding box center [330, 39] width 99 height 13
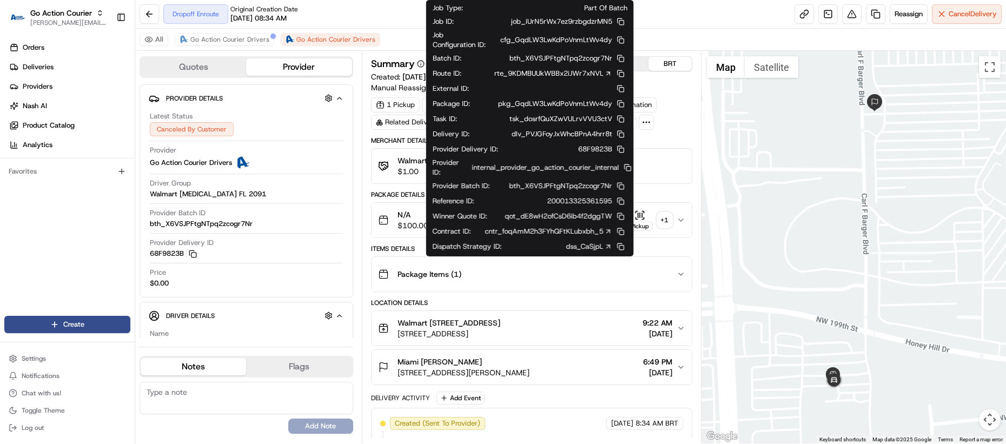
click at [608, 230] on icon at bounding box center [608, 231] width 3 height 3
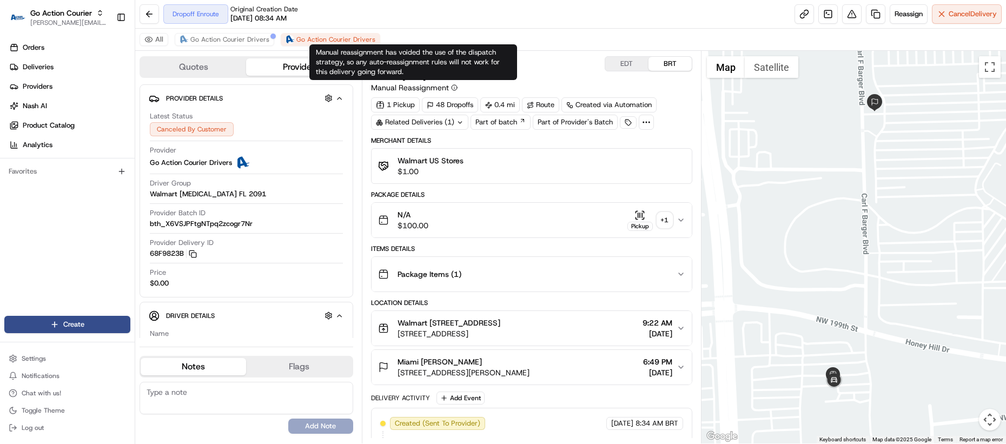
drag, startPoint x: 429, startPoint y: 106, endPoint x: 424, endPoint y: 84, distance: 22.7
click at [430, 103] on icon at bounding box center [430, 105] width 7 height 7
click at [436, 91] on span "Manual Reassignment" at bounding box center [410, 87] width 78 height 11
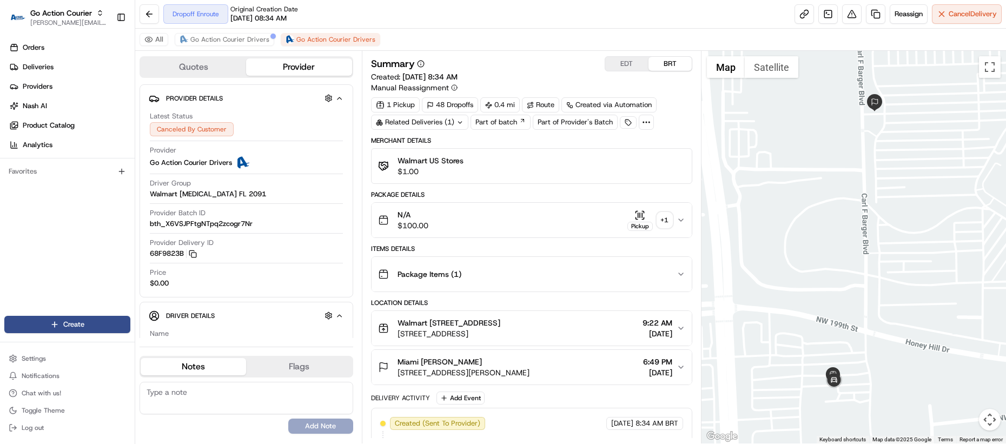
click at [370, 203] on div "Summary EDT BRT Created: 08/20/2025 8:34 AM Manual Reassignment 1 Pickup 48 Dro…" at bounding box center [531, 247] width 339 height 392
click at [202, 36] on span "Go Action Courier Drivers" at bounding box center [229, 39] width 79 height 9
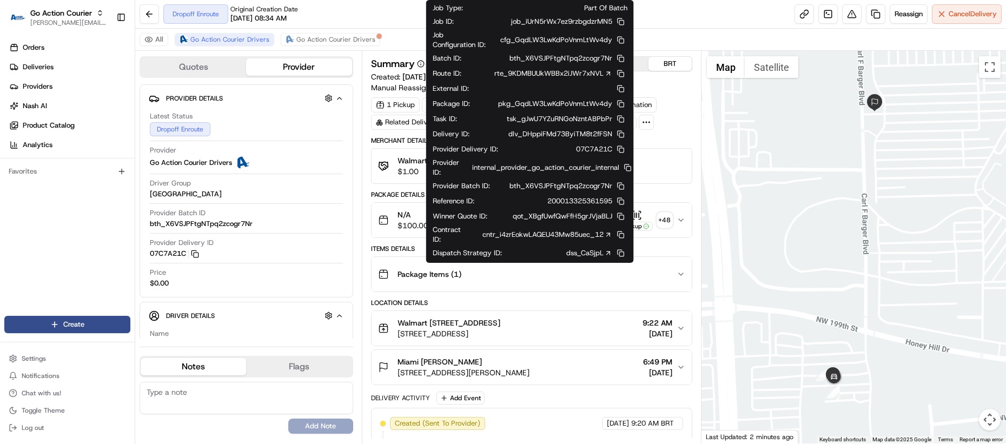
click at [585, 234] on link "cntr_i4zrEokwLAQEU43Mw85uec_12" at bounding box center [547, 235] width 130 height 10
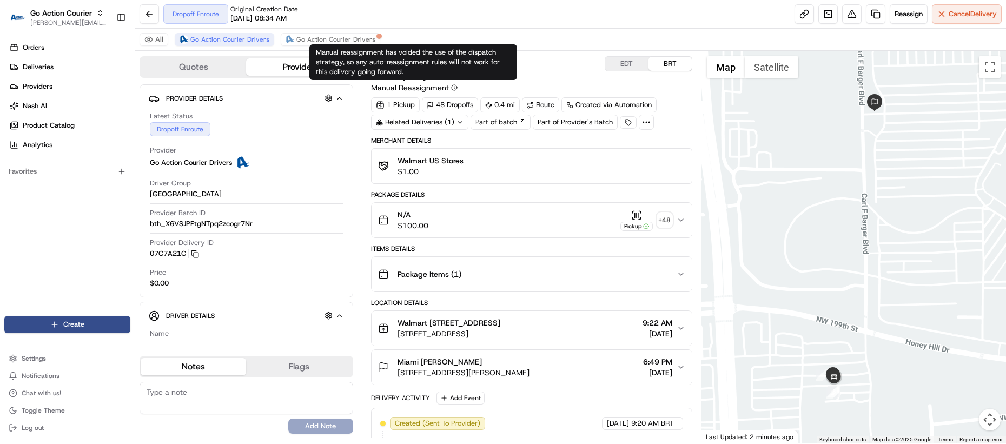
click at [317, 46] on div "Manual reassignment has voided the use of the dispatch strategy, so any auto-re…" at bounding box center [413, 62] width 208 height 36
click at [321, 38] on span "Go Action Courier Drivers" at bounding box center [335, 39] width 79 height 9
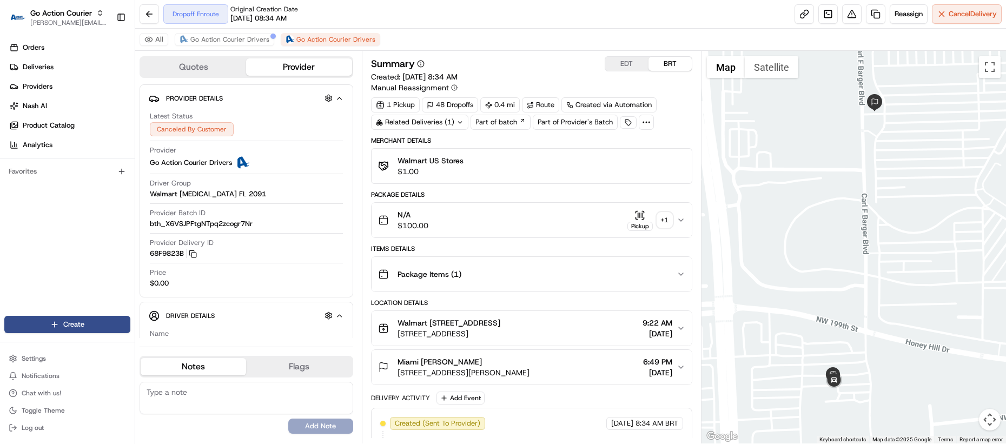
click at [249, 48] on div "All Go Action Courier Drivers Go Action Courier Drivers" at bounding box center [570, 40] width 870 height 22
click at [239, 44] on button "Go Action Courier Drivers" at bounding box center [224, 39] width 99 height 13
click at [308, 39] on span "Go Action Courier Drivers" at bounding box center [335, 39] width 79 height 9
click at [152, 17] on button at bounding box center [148, 13] width 19 height 19
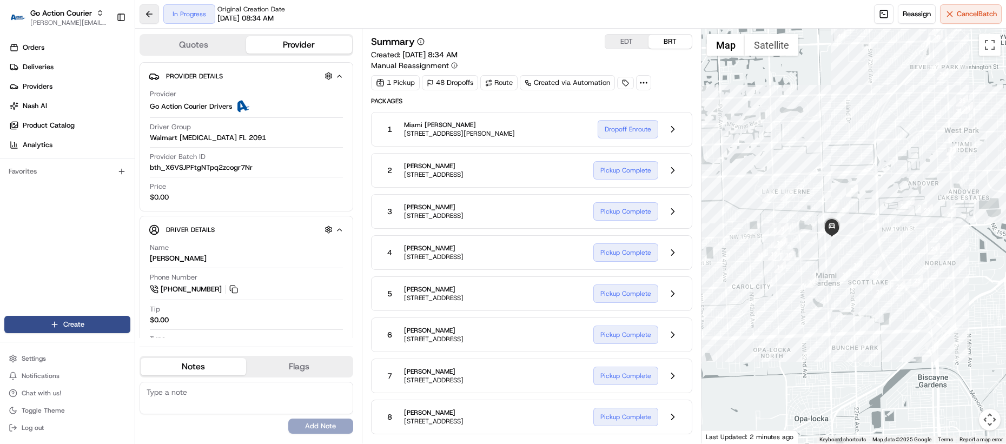
click at [154, 12] on button at bounding box center [148, 13] width 19 height 19
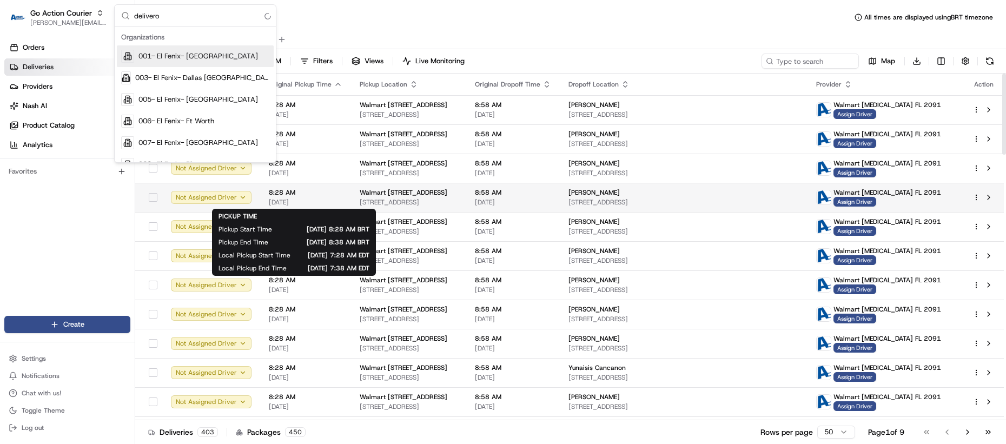
type input "deliverol"
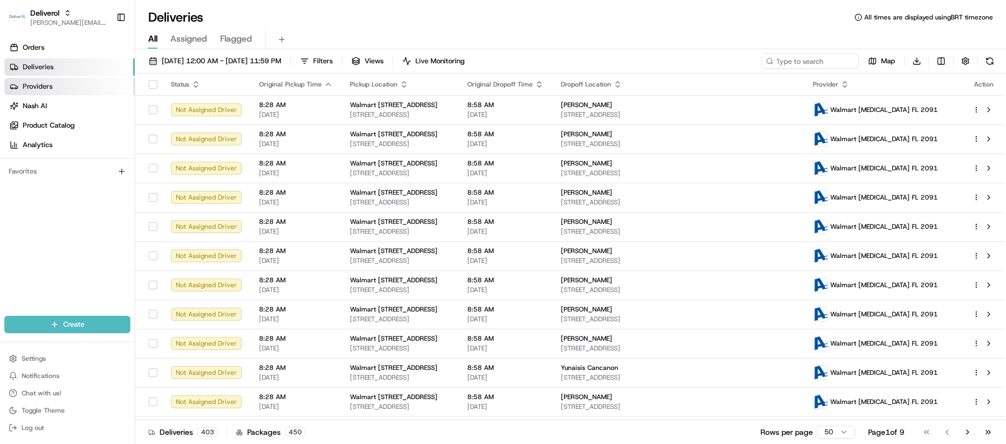
click at [77, 89] on link "Providers" at bounding box center [69, 86] width 130 height 17
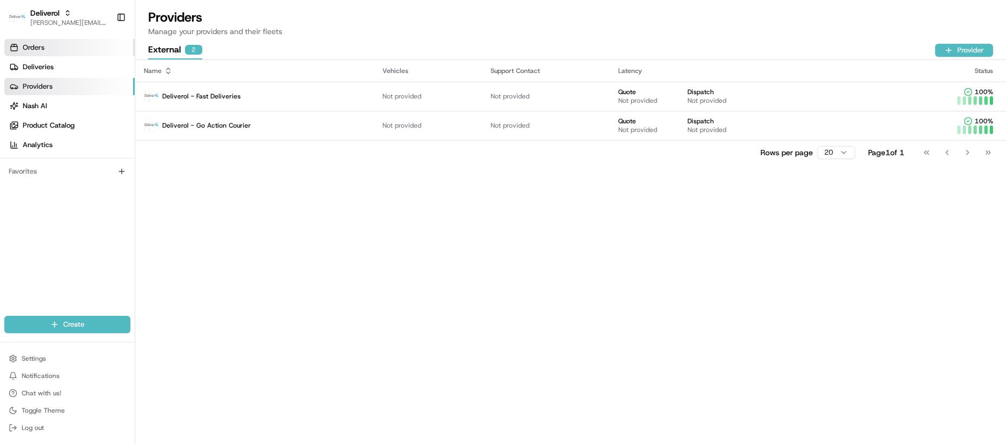
click at [54, 50] on link "Orders" at bounding box center [69, 47] width 130 height 17
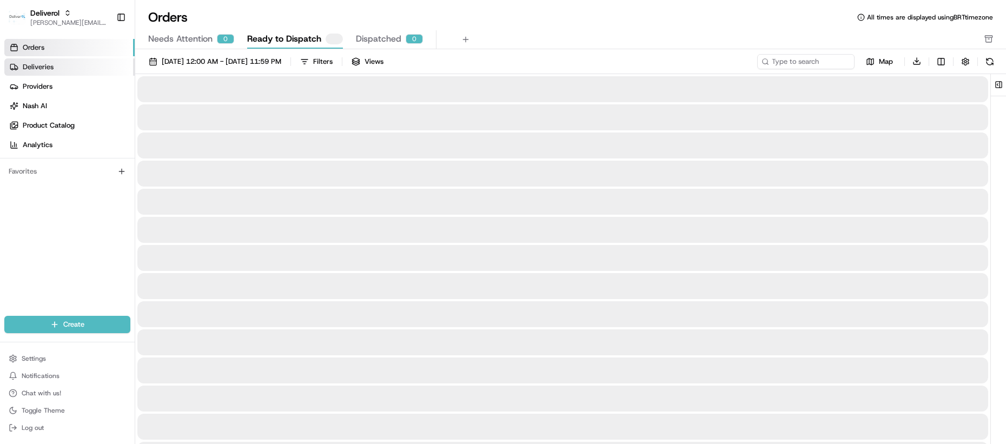
click at [48, 69] on span "Deliveries" at bounding box center [38, 67] width 31 height 10
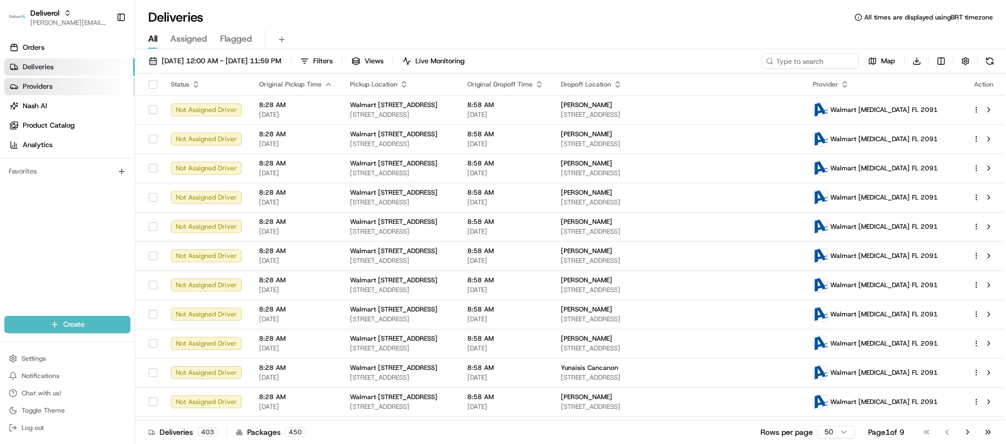
click at [50, 84] on span "Providers" at bounding box center [38, 87] width 30 height 10
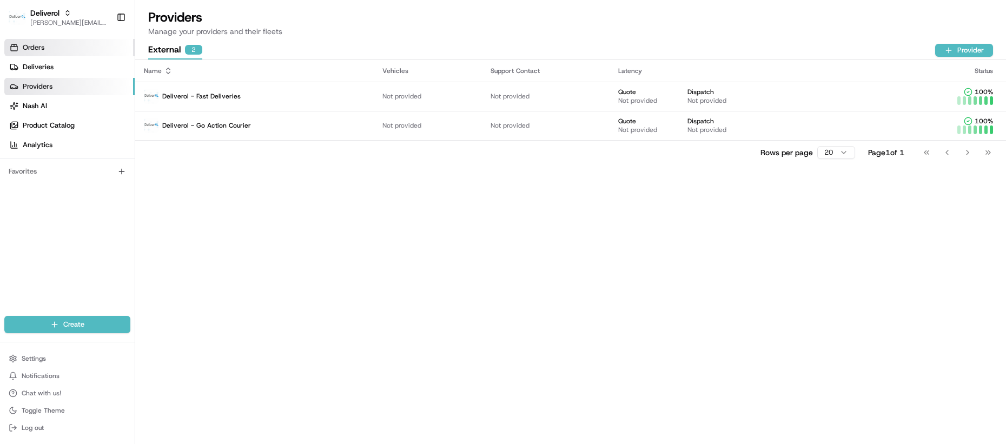
click at [52, 51] on link "Orders" at bounding box center [69, 47] width 130 height 17
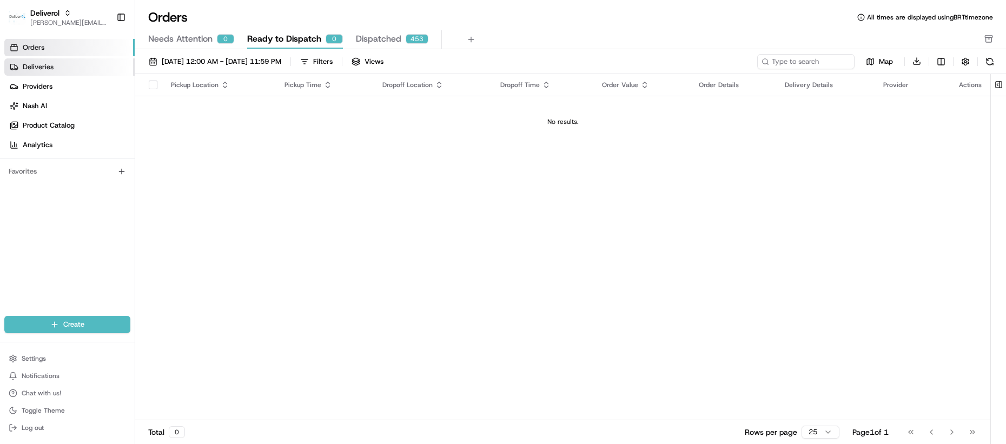
click at [62, 69] on link "Deliveries" at bounding box center [69, 66] width 130 height 17
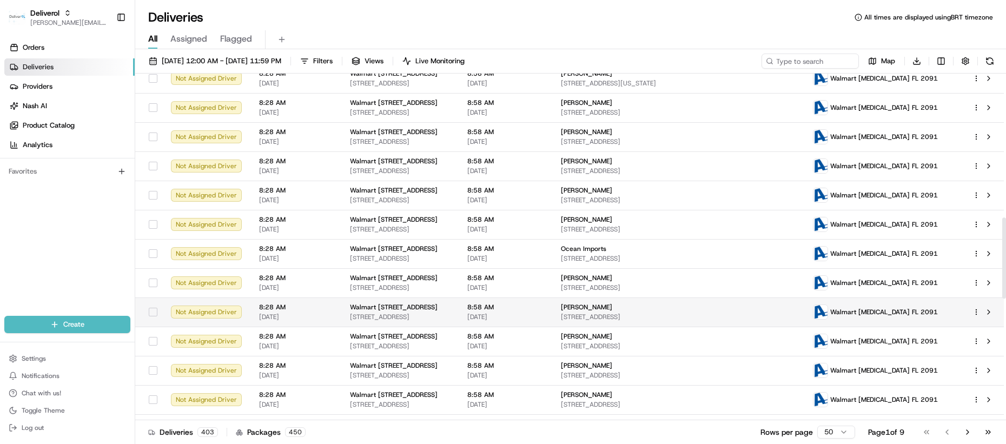
scroll to position [248, 0]
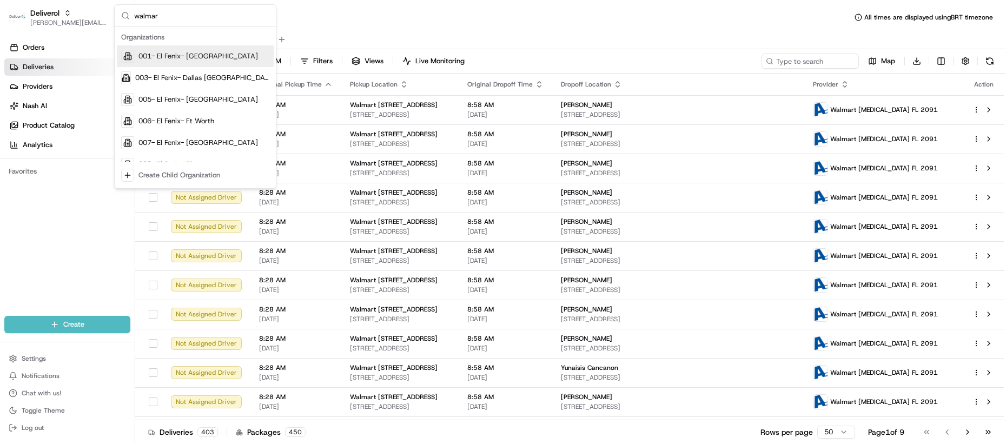
type input "walmart"
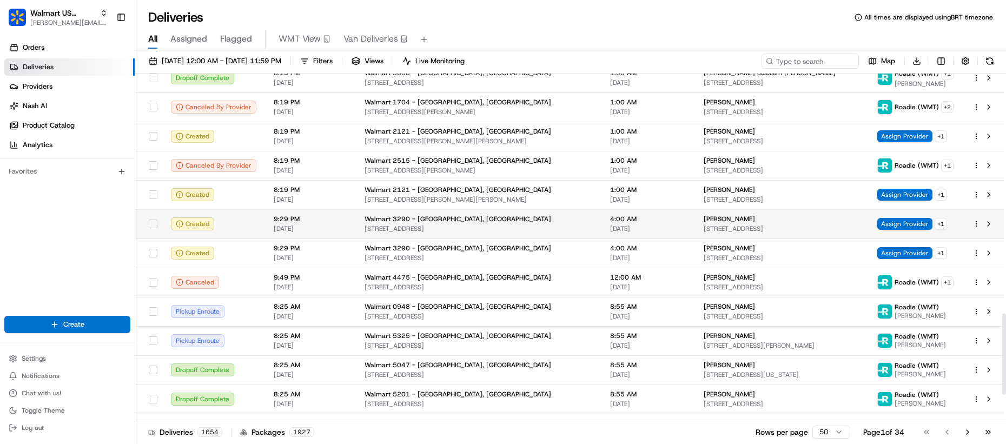
scroll to position [1137, 0]
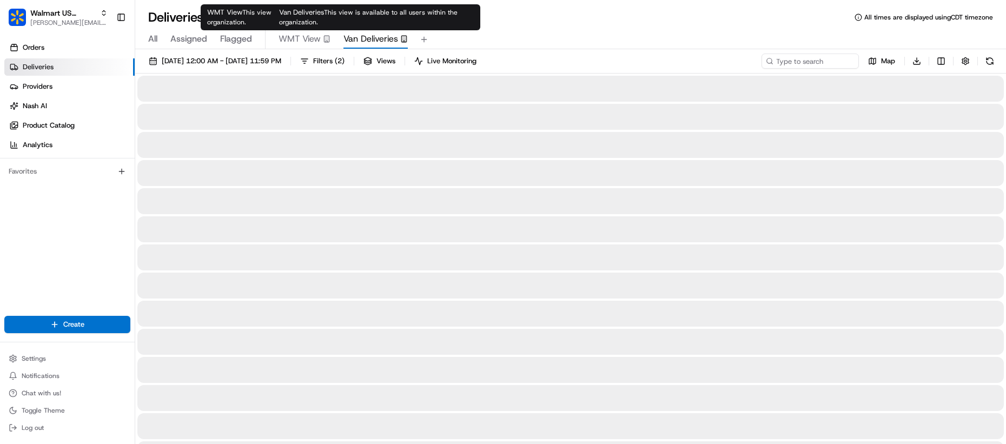
click at [357, 39] on span "Van Deliveries" at bounding box center [370, 38] width 55 height 13
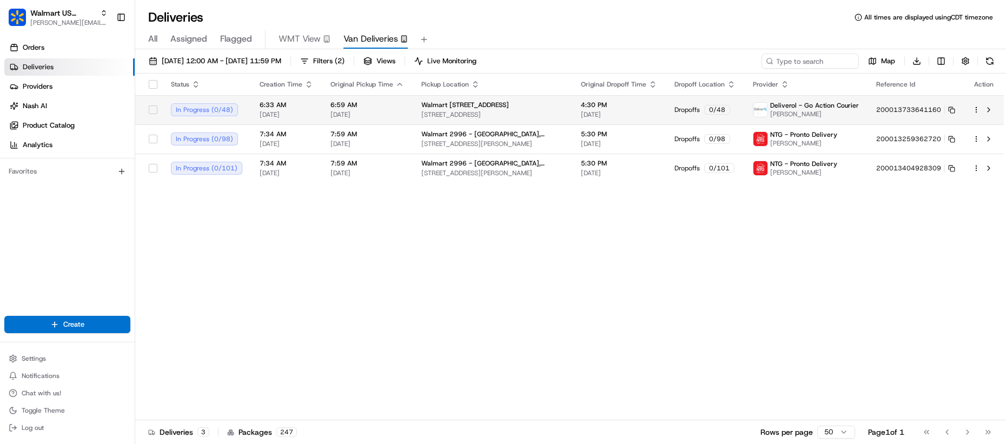
click at [268, 109] on div "6:33 AM [DATE]" at bounding box center [286, 110] width 54 height 18
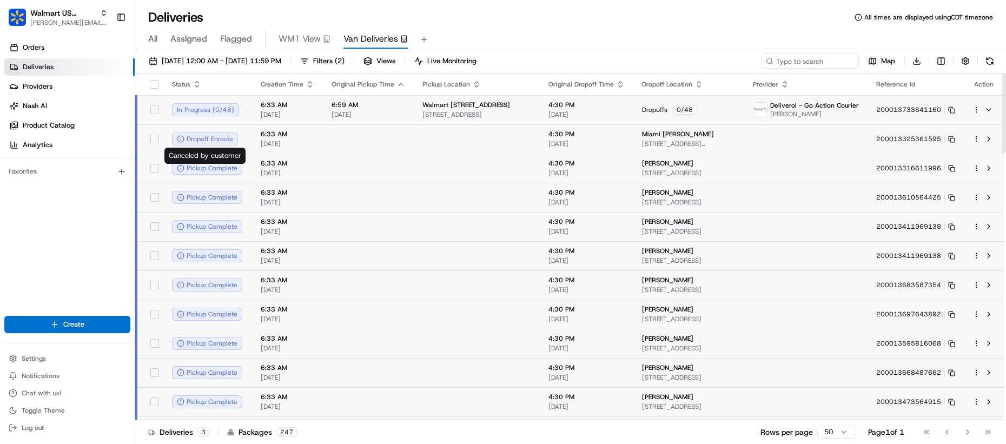
click at [289, 124] on td "6:33 AM [DATE]" at bounding box center [287, 138] width 71 height 29
click at [291, 114] on span "[DATE]" at bounding box center [288, 114] width 54 height 9
click at [315, 111] on td "6:33 AM 08/20/2025" at bounding box center [287, 109] width 71 height 29
click at [327, 123] on td "6:59 AM 08/20/2025" at bounding box center [368, 109] width 91 height 29
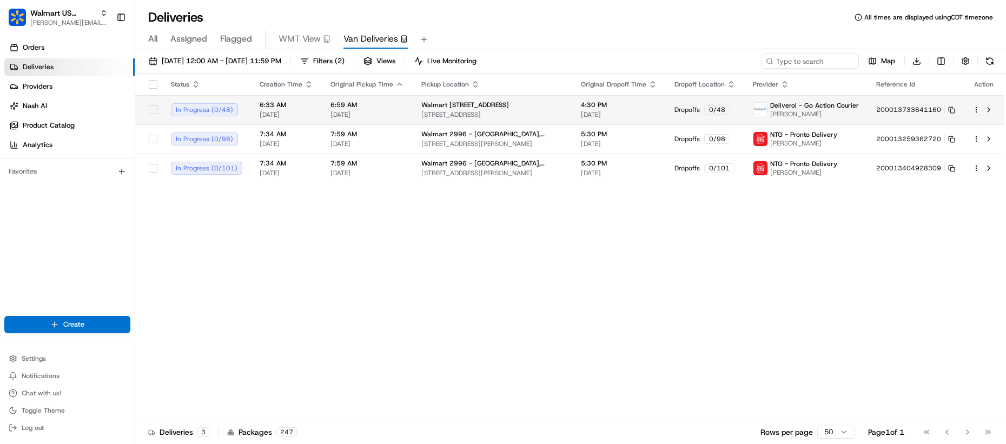
click at [324, 108] on td "6:59 AM 08/20/2025" at bounding box center [367, 109] width 91 height 29
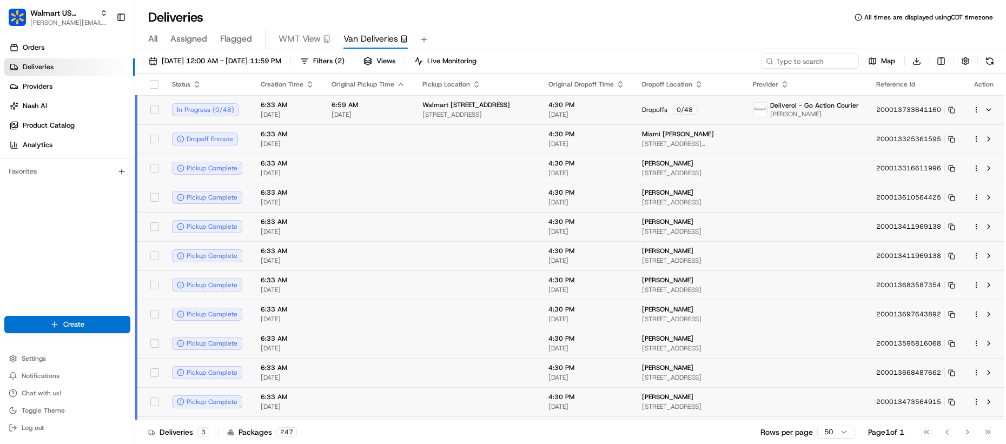
click at [323, 141] on td at bounding box center [368, 138] width 91 height 29
click at [976, 112] on html "Walmart US Stores lucas@usenash.com Toggle Sidebar Orders Deliveries Providers …" at bounding box center [503, 222] width 1006 height 444
click at [950, 145] on div "Delivery Details ⌘+⏎" at bounding box center [946, 144] width 118 height 18
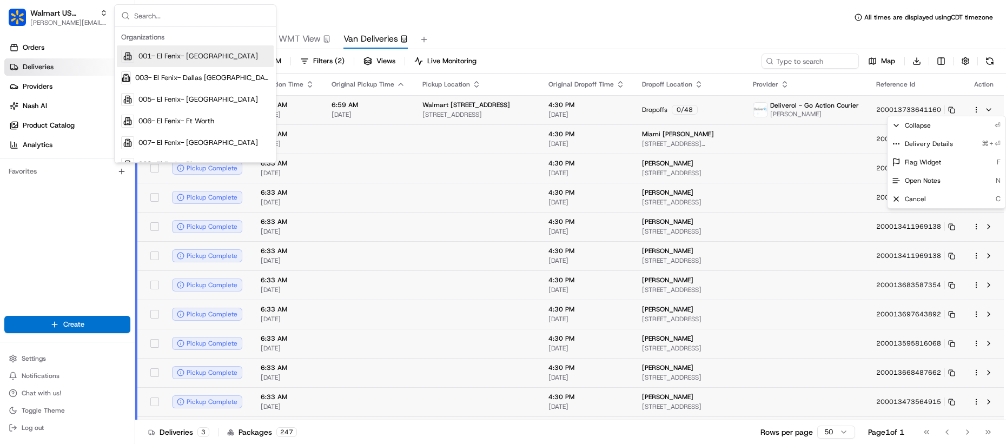
type input "n"
type input "na"
type input "po"
type input "go to a"
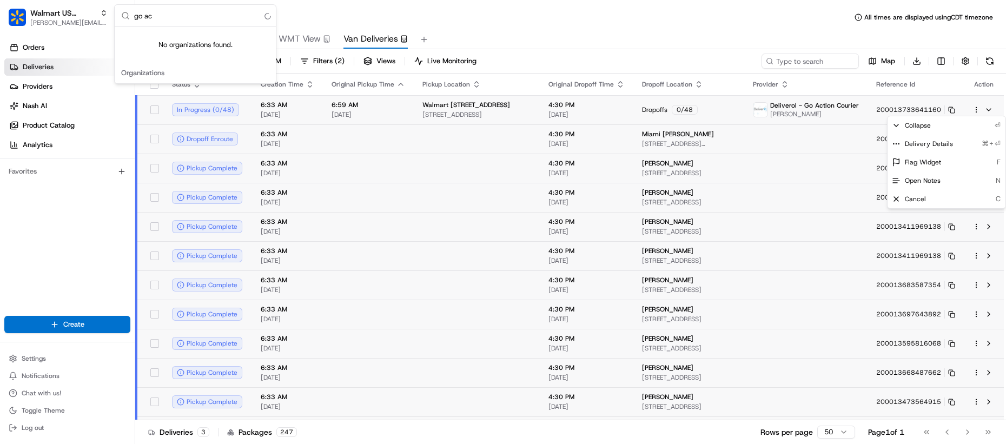
type input "go act"
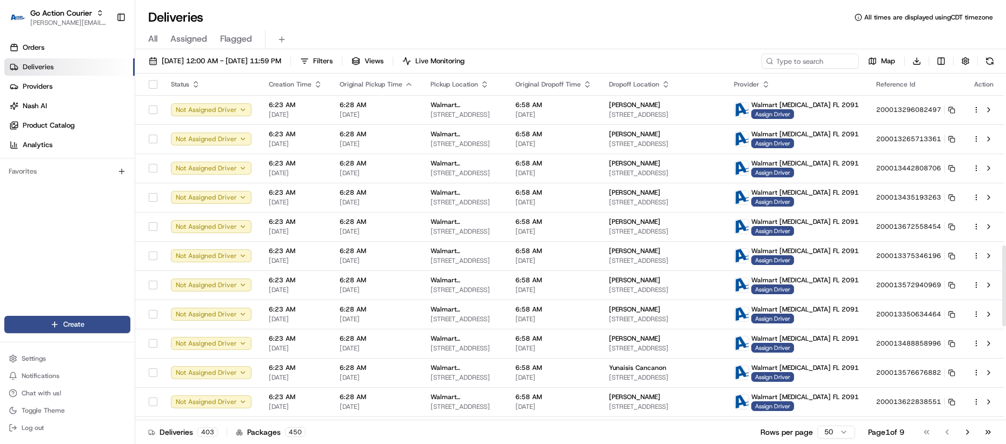
scroll to position [1135, 0]
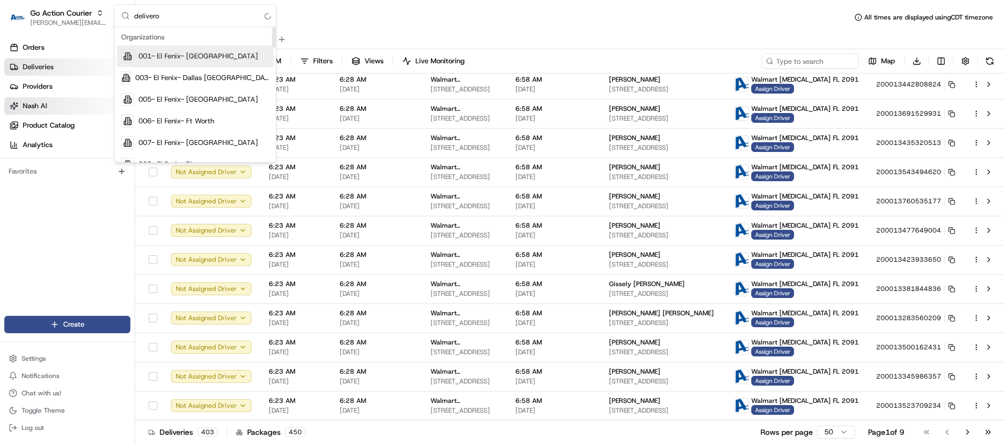
type input "deliverol"
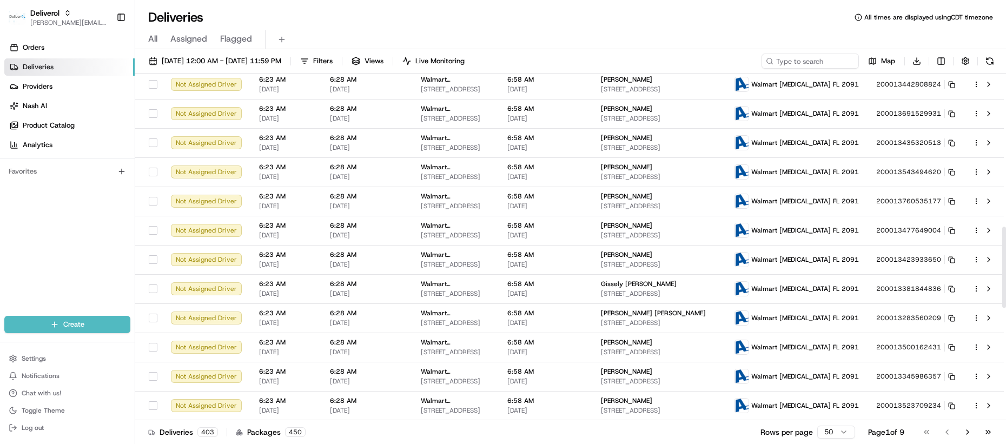
scroll to position [0, 0]
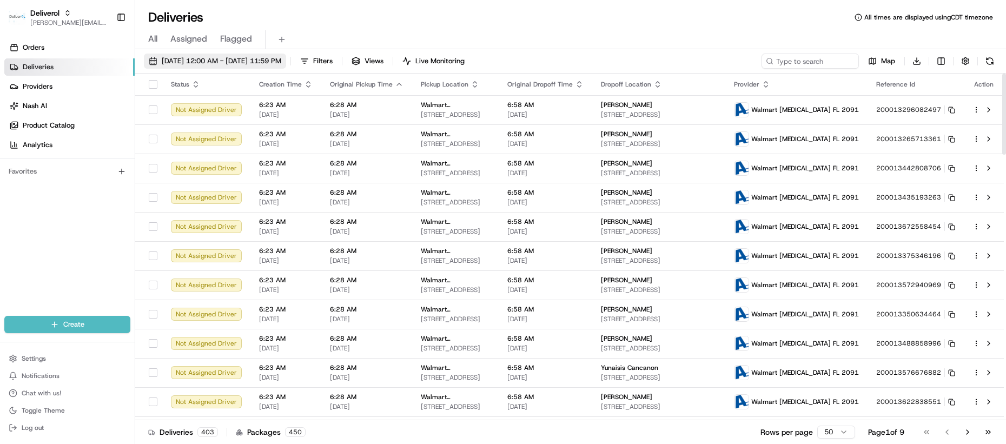
click at [247, 57] on span "08/20/2025 12:00 AM - 08/20/2025 11:59 PM" at bounding box center [221, 61] width 119 height 10
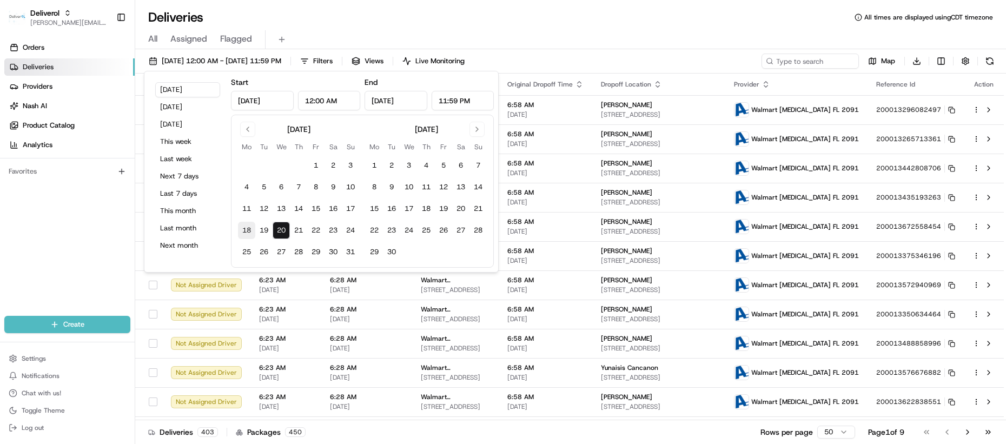
click at [245, 225] on button "18" at bounding box center [246, 230] width 17 height 17
type input "Aug 18, 2025"
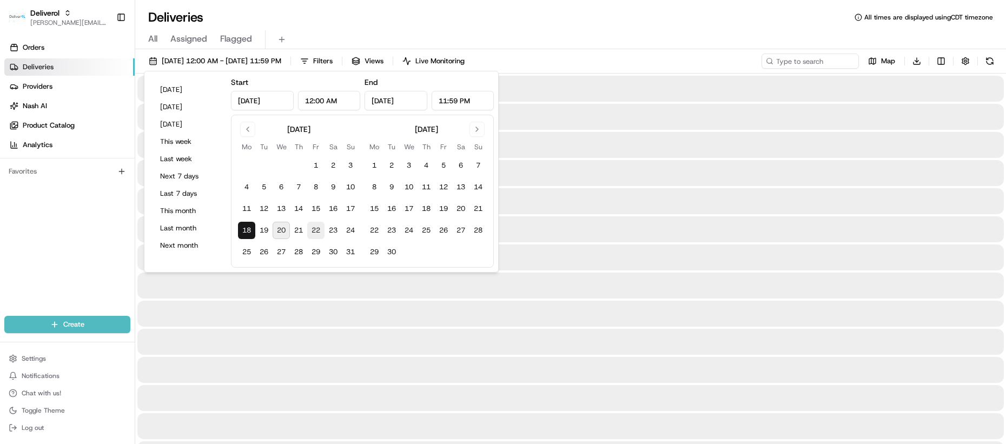
click at [321, 228] on button "22" at bounding box center [315, 230] width 17 height 17
type input "Aug 22, 2025"
click at [322, 309] on div at bounding box center [570, 314] width 866 height 26
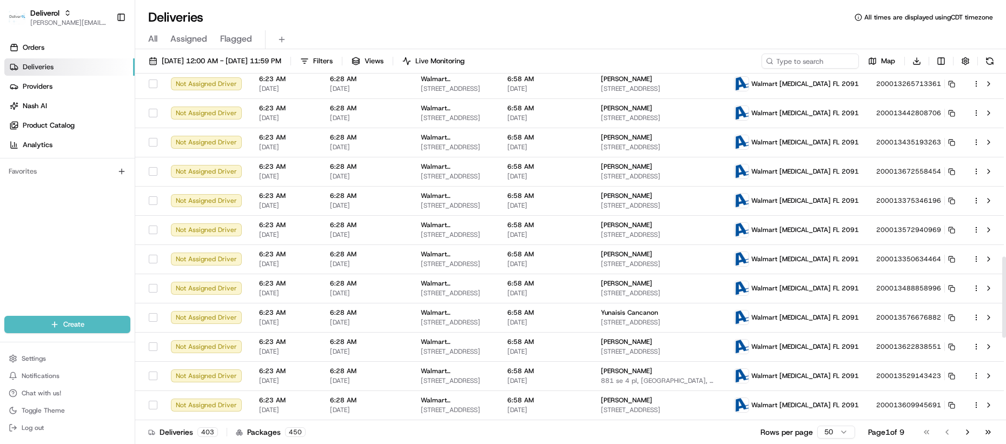
scroll to position [1135, 0]
click at [837, 430] on html "Deliverol lucas@usenash.com Toggle Sidebar Orders Deliveries Providers Nash AI …" at bounding box center [503, 222] width 1006 height 444
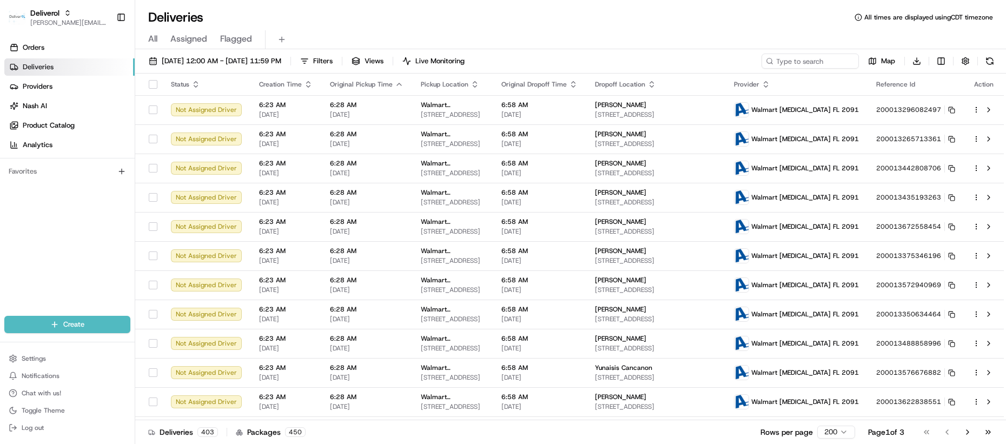
click at [269, 51] on div "08/18/2025 12:00 AM - 08/22/2025 11:59 PM Filters Views Live Monitoring Map Dow…" at bounding box center [570, 247] width 870 height 397
click at [271, 57] on span "08/18/2025 12:00 AM - 08/22/2025 11:59 PM" at bounding box center [221, 61] width 119 height 10
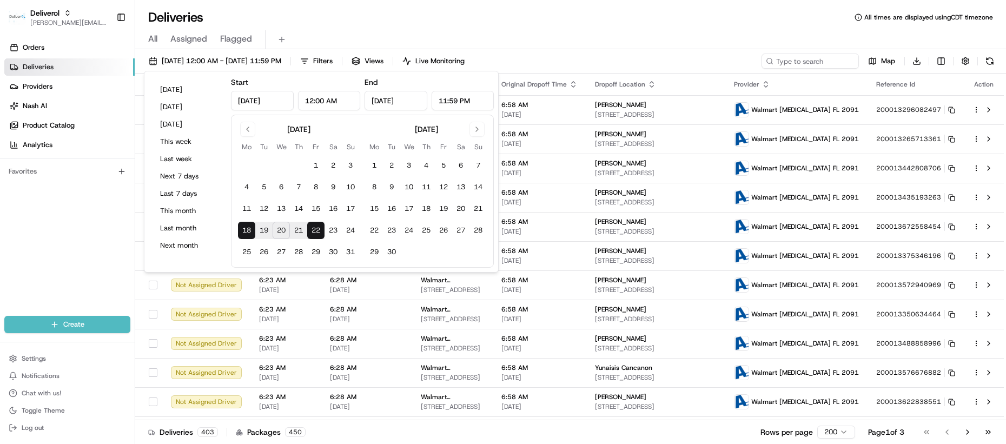
click at [286, 229] on button "20" at bounding box center [280, 230] width 17 height 17
type input "Aug 20, 2025"
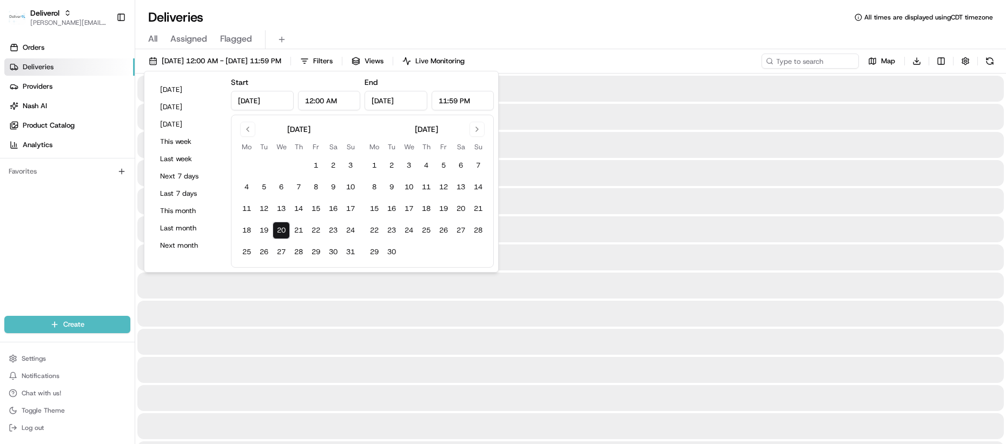
click at [323, 325] on div at bounding box center [570, 314] width 866 height 26
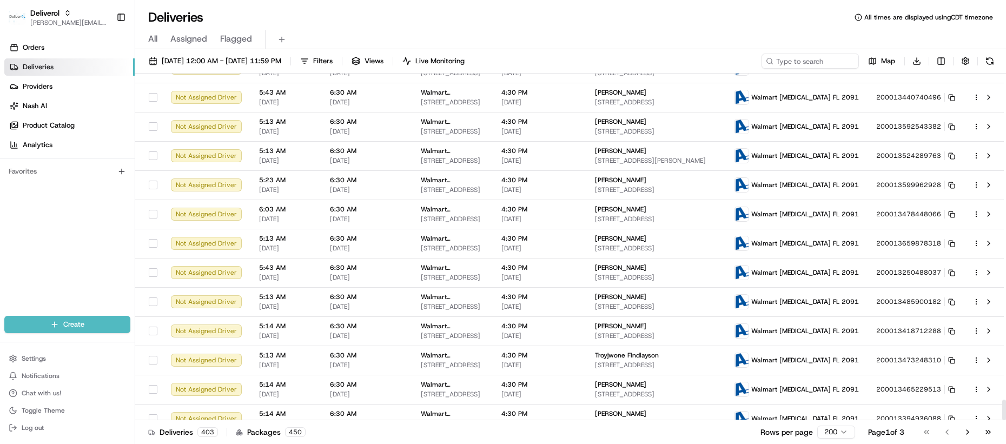
scroll to position [5514, 0]
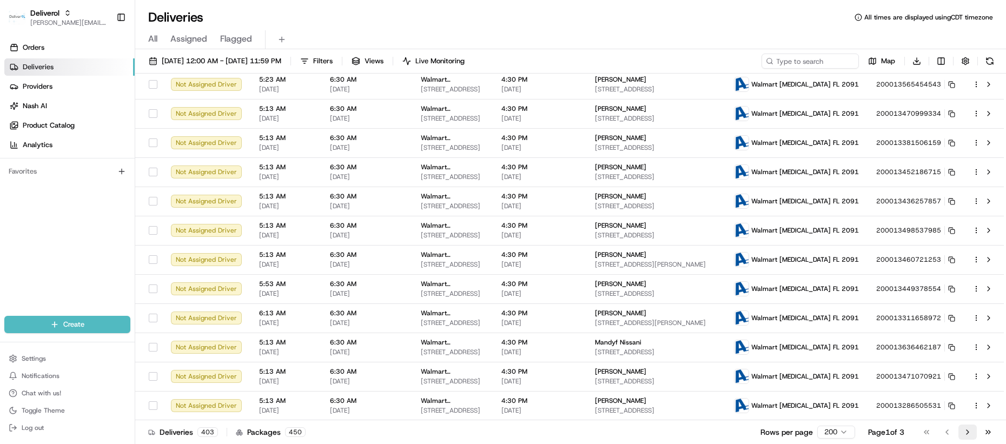
click at [967, 434] on button "Go to next page" at bounding box center [967, 431] width 18 height 15
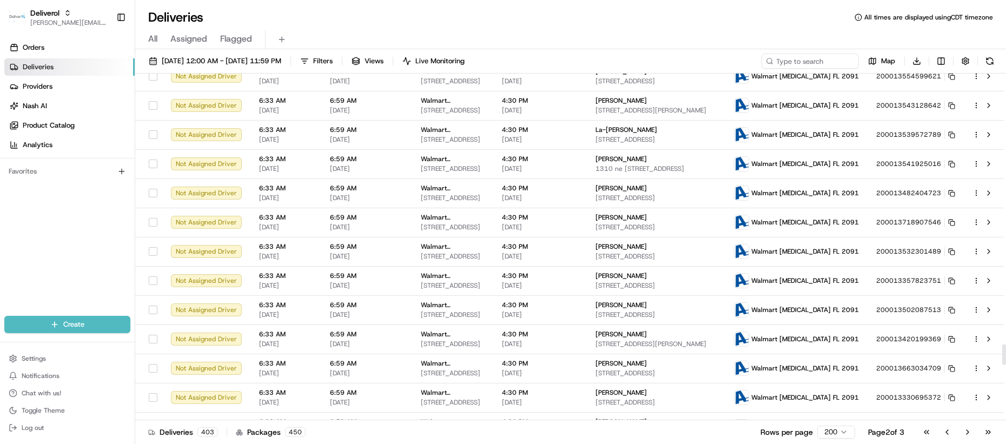
scroll to position [5514, 0]
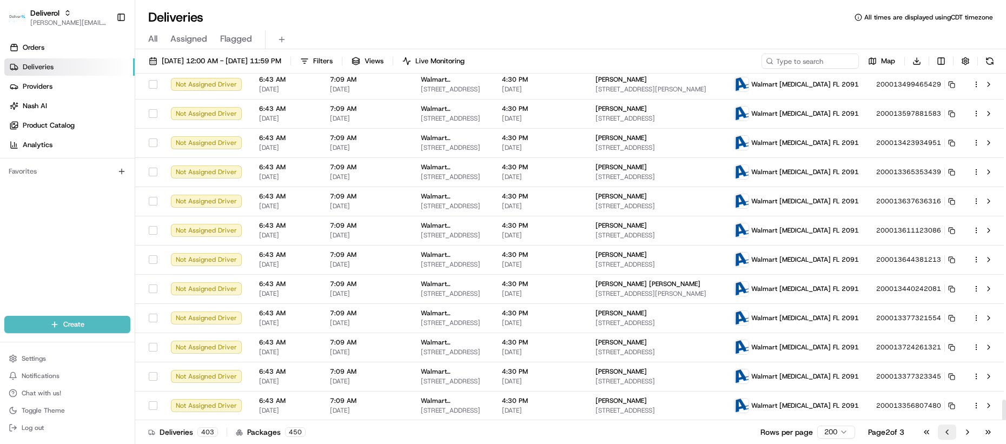
click at [954, 428] on button "Go to previous page" at bounding box center [946, 431] width 18 height 15
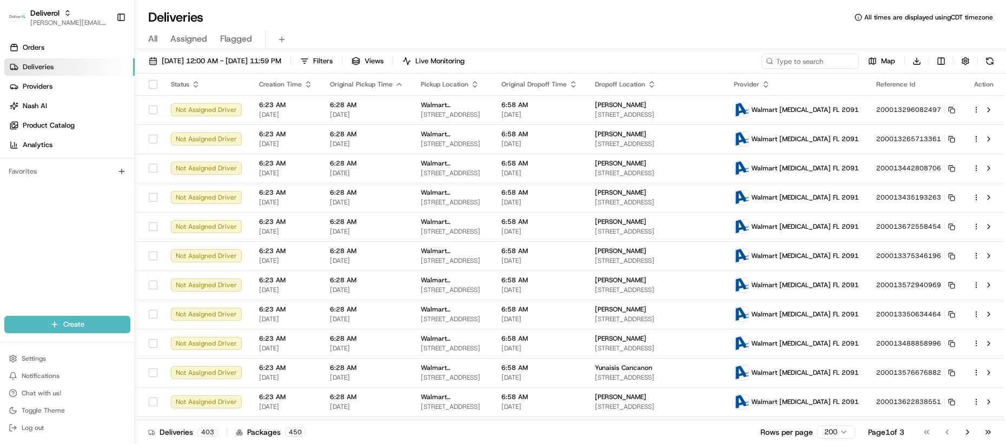
click at [958, 428] on button "Go to next page" at bounding box center [967, 431] width 18 height 15
click at [959, 428] on button "Go to next page" at bounding box center [967, 431] width 18 height 15
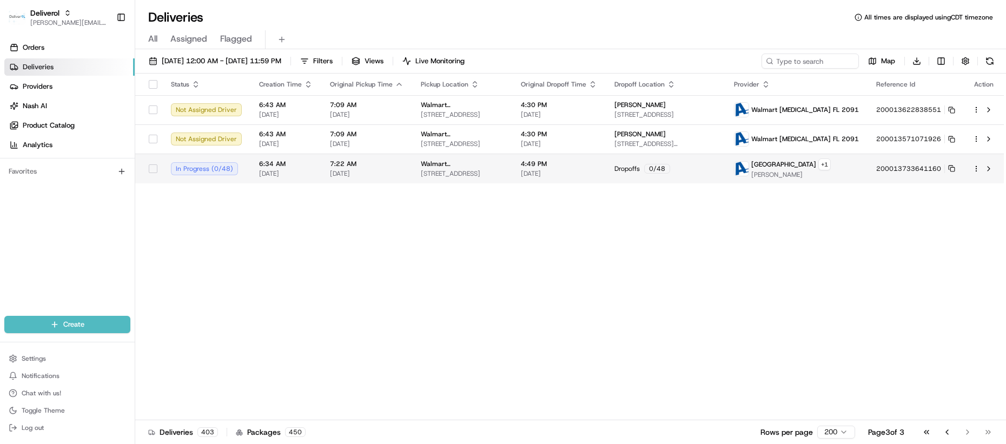
click at [305, 175] on span "08/20/2025" at bounding box center [286, 173] width 54 height 9
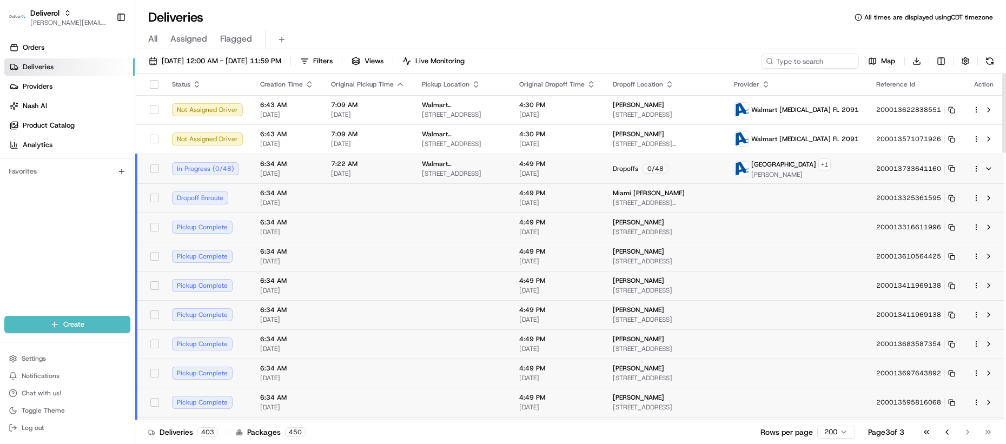
click at [362, 195] on td at bounding box center [367, 197] width 91 height 29
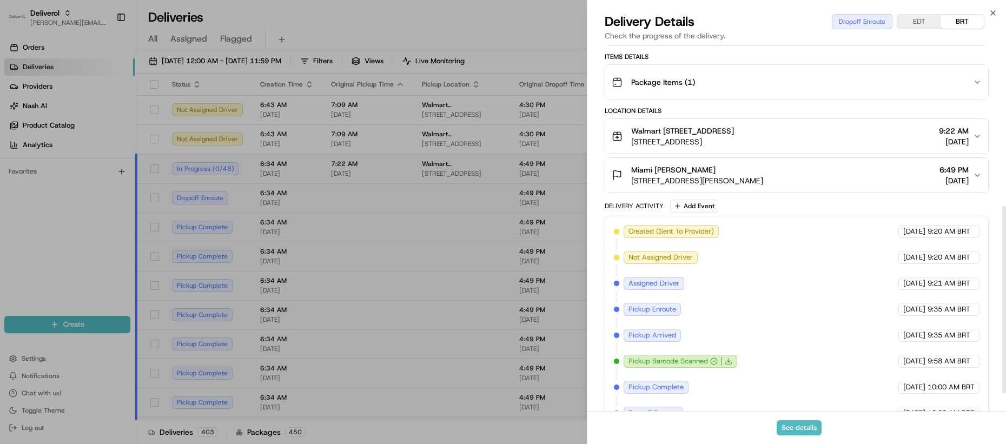
scroll to position [349, 0]
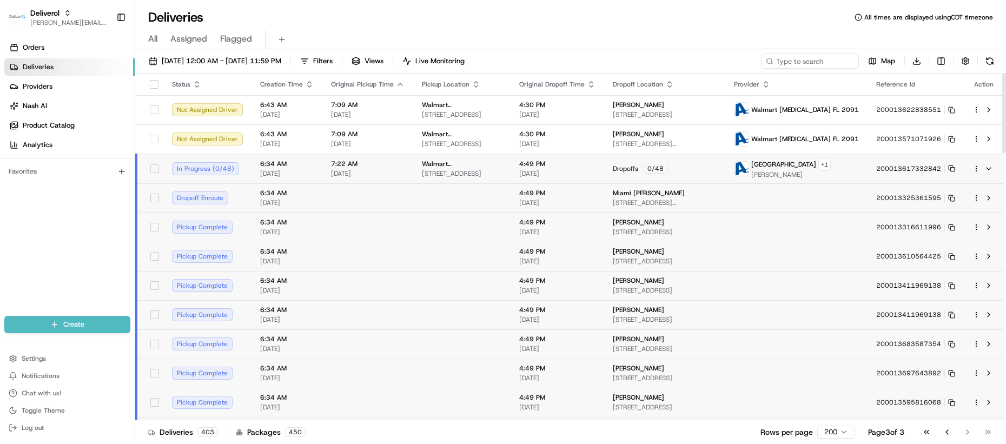
click at [333, 217] on td at bounding box center [367, 226] width 91 height 29
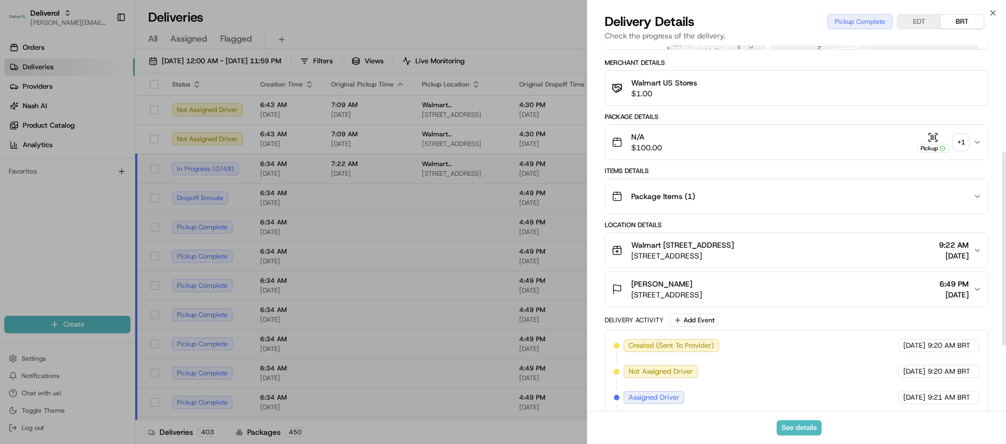
scroll to position [323, 0]
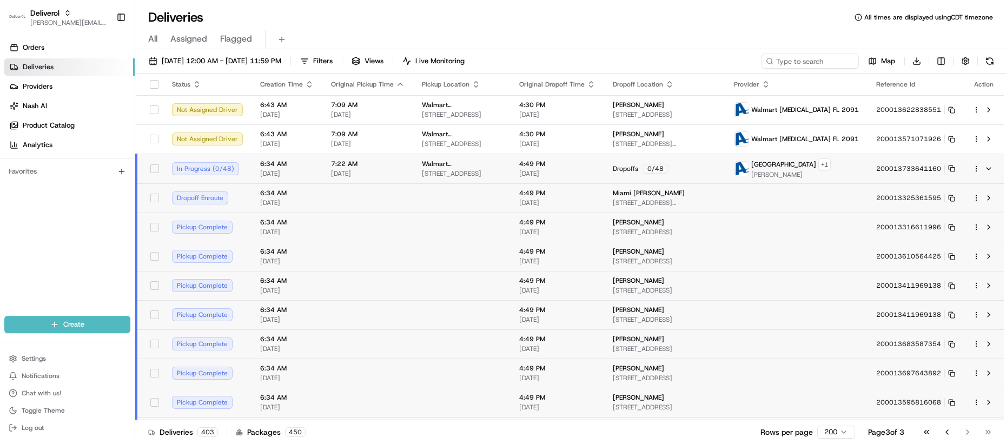
click at [341, 254] on td at bounding box center [367, 256] width 91 height 29
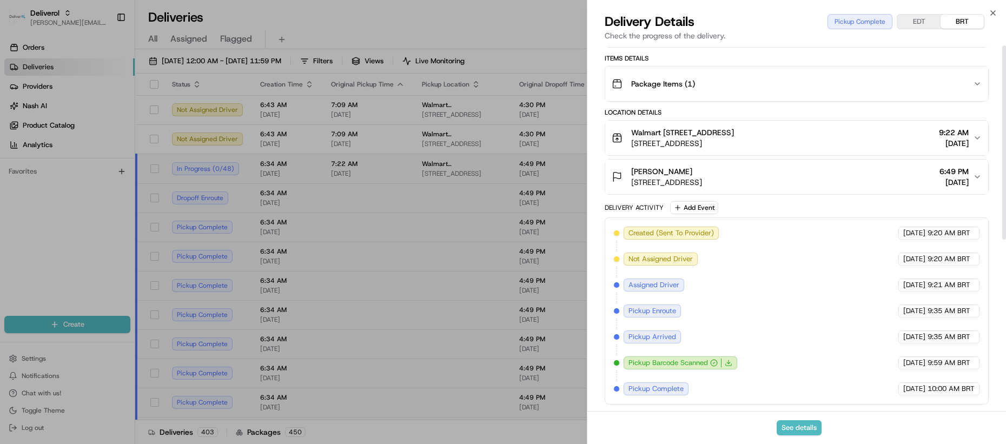
scroll to position [0, 0]
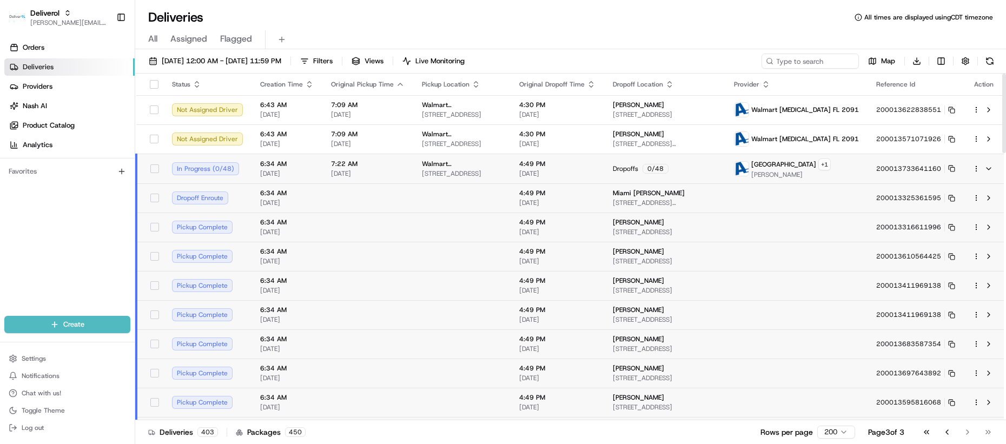
click at [331, 168] on span "7:22 AM" at bounding box center [368, 163] width 74 height 9
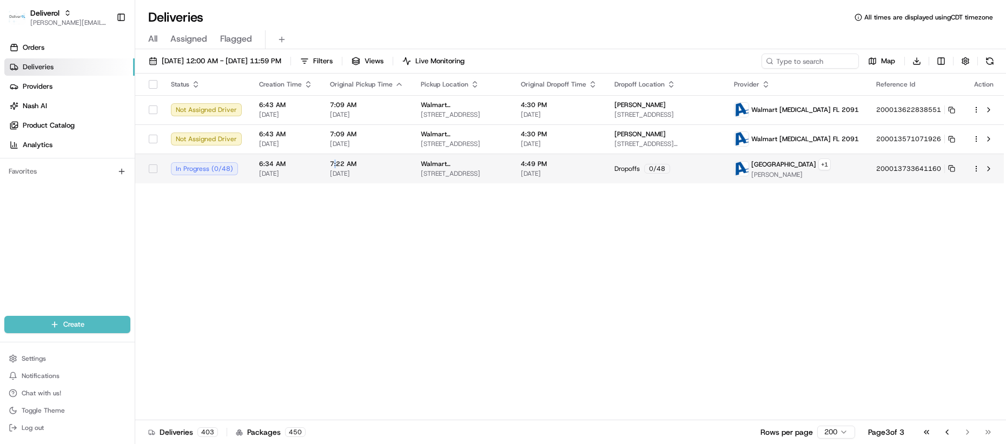
click at [330, 168] on span "7:22 AM" at bounding box center [367, 163] width 74 height 9
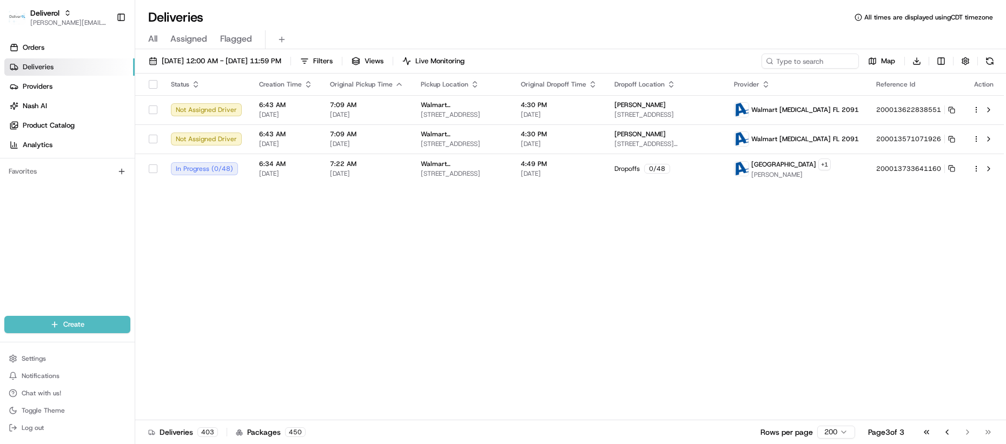
click at [337, 188] on div "Status Creation Time Original Pickup Time Pickup Location Original Dropoff Time…" at bounding box center [569, 247] width 868 height 347
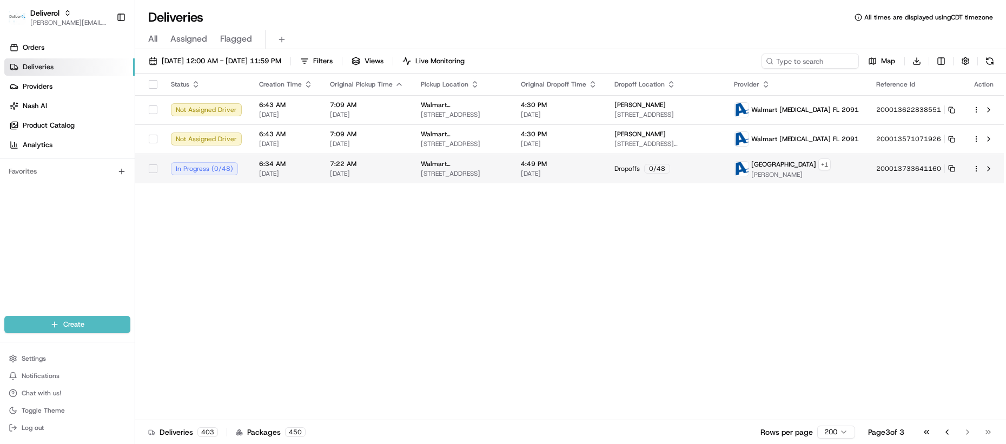
click at [343, 168] on div "7:22 AM 08/20/2025" at bounding box center [367, 168] width 74 height 18
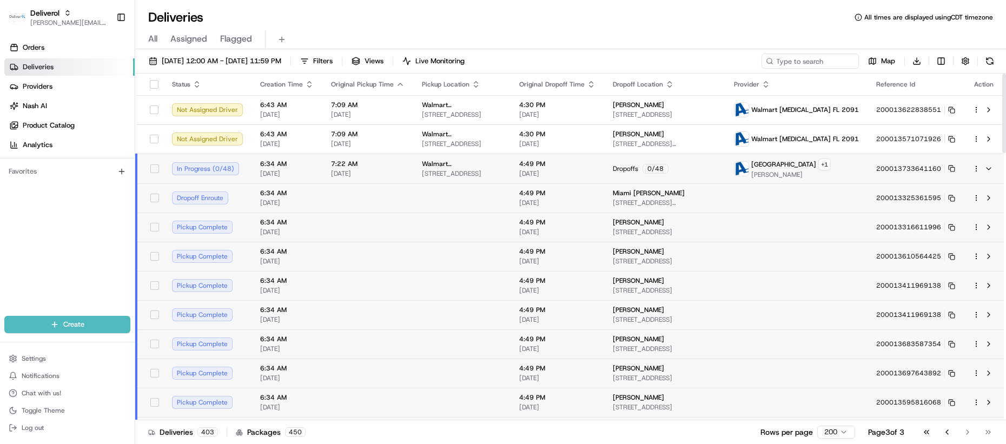
click at [325, 201] on td at bounding box center [367, 197] width 91 height 29
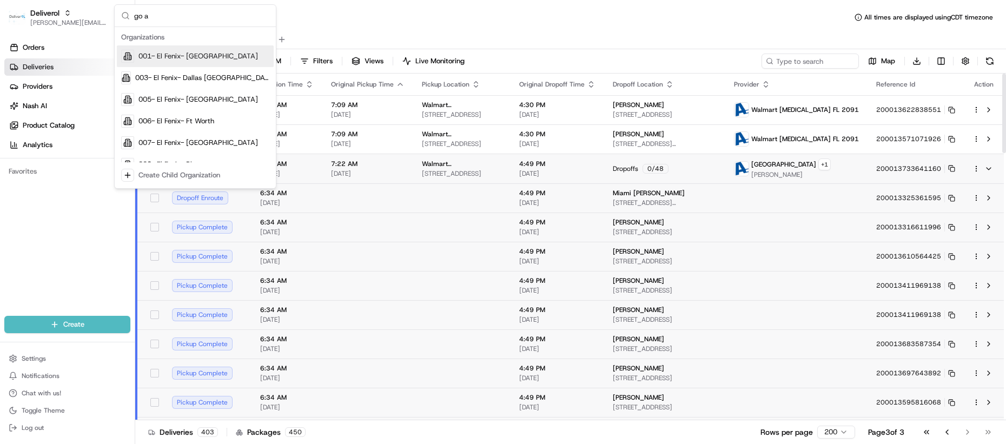
type input "go ac"
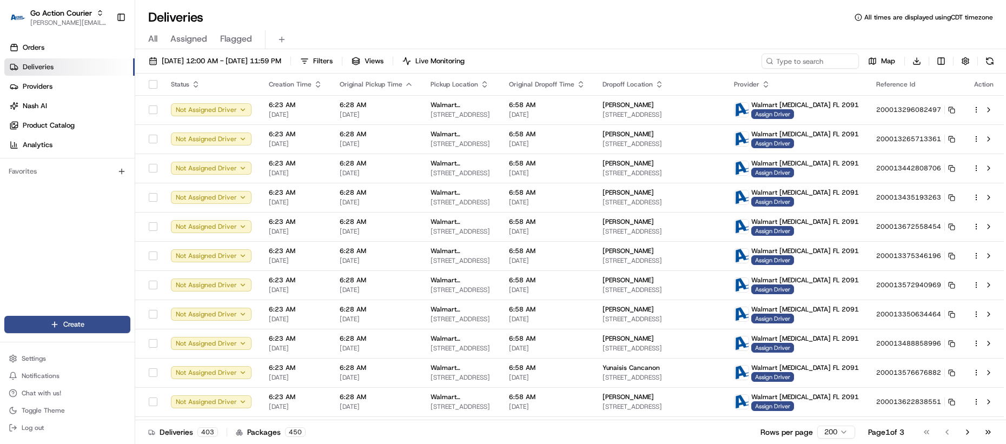
scroll to position [5514, 0]
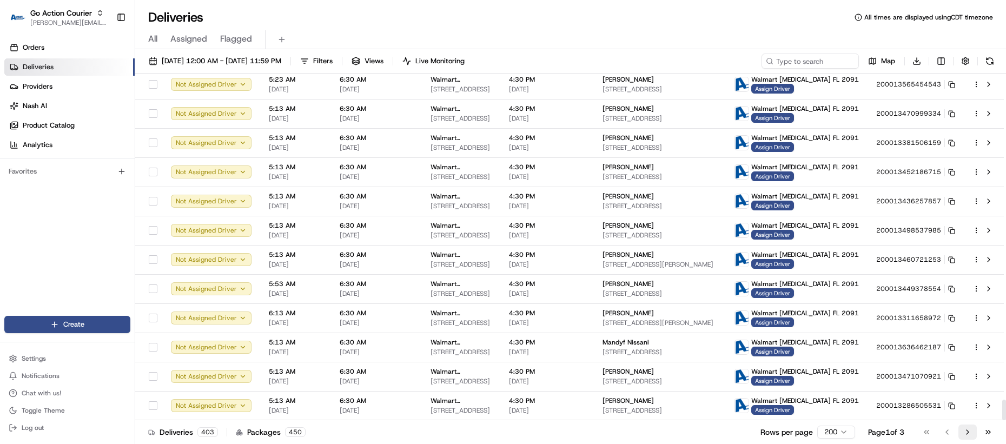
click at [967, 428] on button "Go to next page" at bounding box center [967, 431] width 18 height 15
click at [962, 427] on button "Go to next page" at bounding box center [967, 431] width 18 height 15
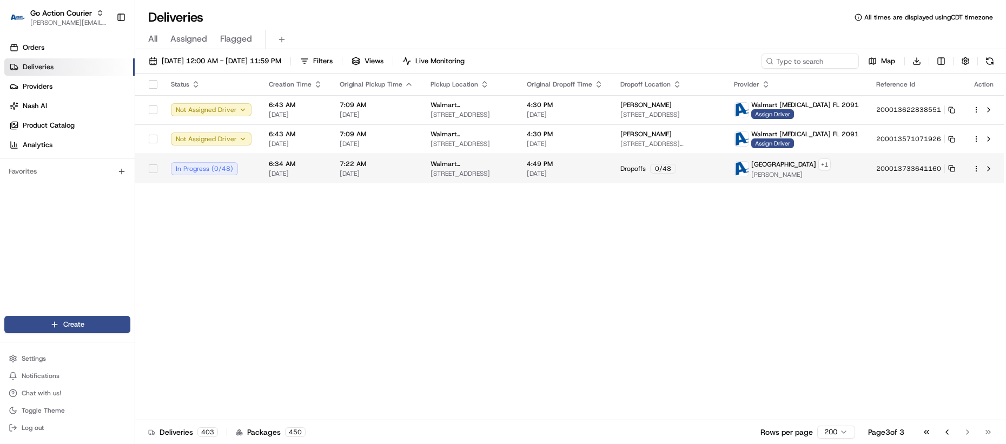
click at [255, 174] on td "In Progress ( 0 / 48 )" at bounding box center [211, 169] width 98 height 30
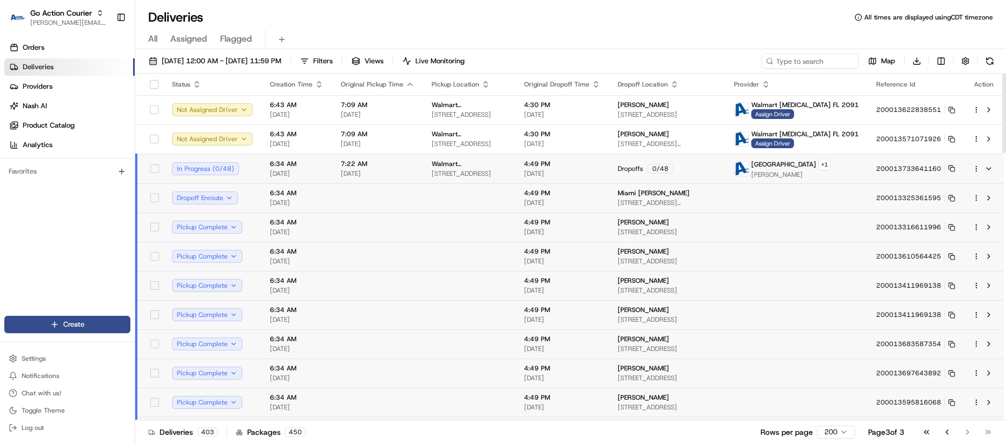
click at [350, 201] on td at bounding box center [377, 197] width 91 height 29
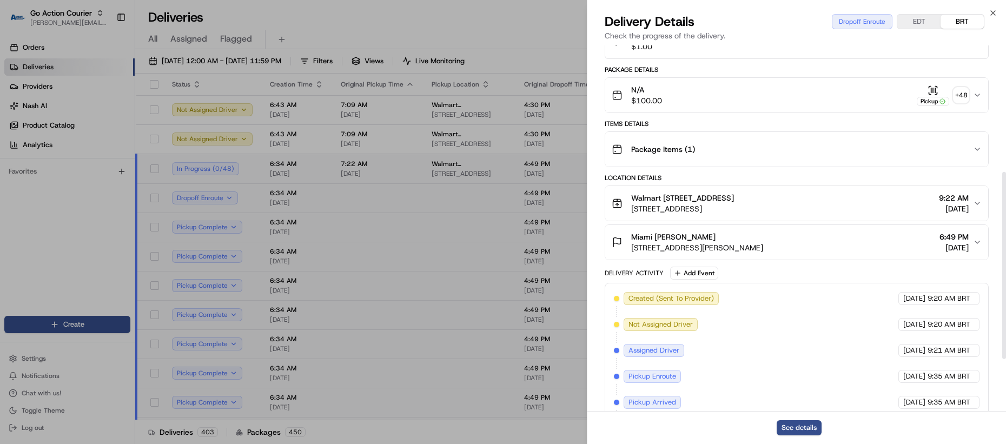
scroll to position [349, 0]
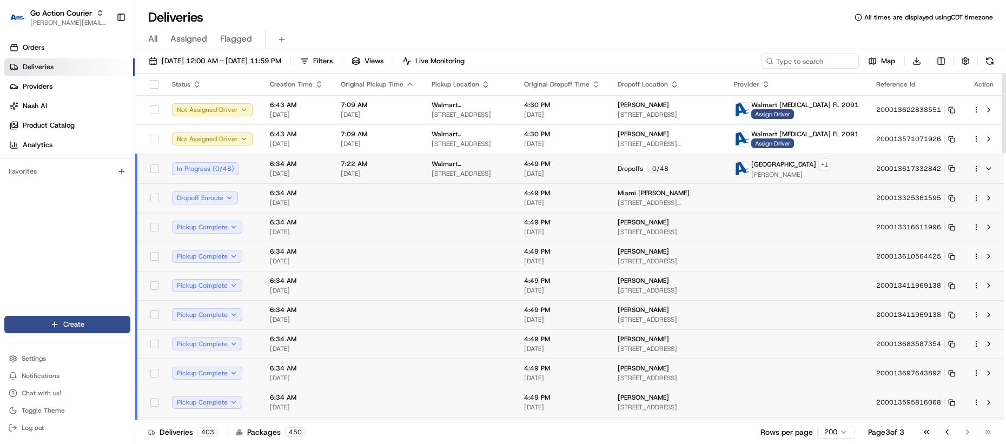
click at [309, 208] on td "6:34 AM 08/20/2025" at bounding box center [296, 197] width 71 height 29
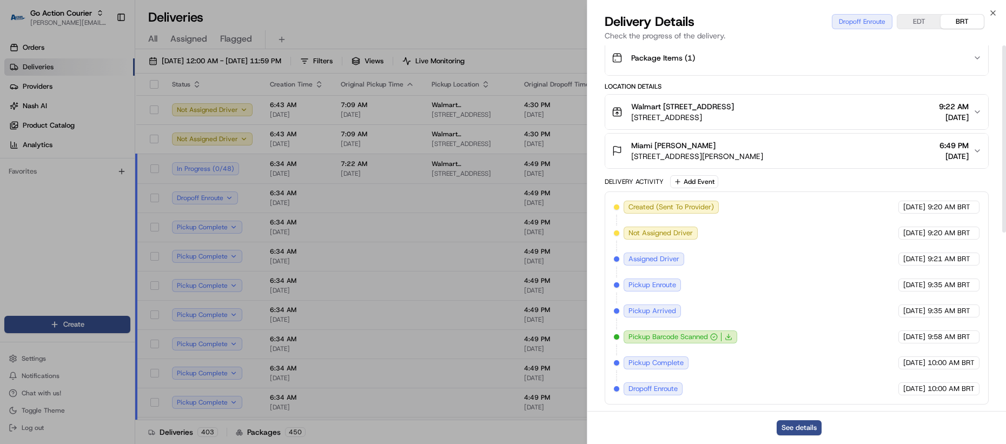
scroll to position [0, 0]
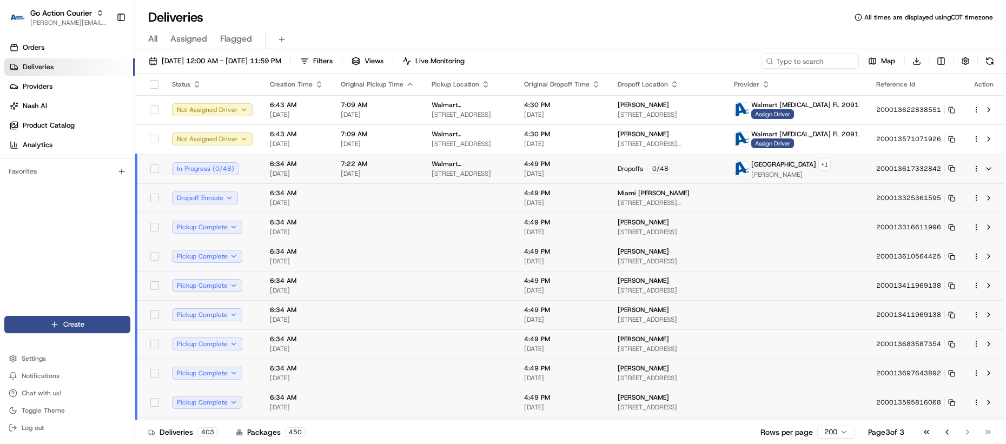
click at [62, 224] on div "Orders Deliveries Providers Nash AI Product Catalog Analytics Favorites" at bounding box center [67, 179] width 135 height 288
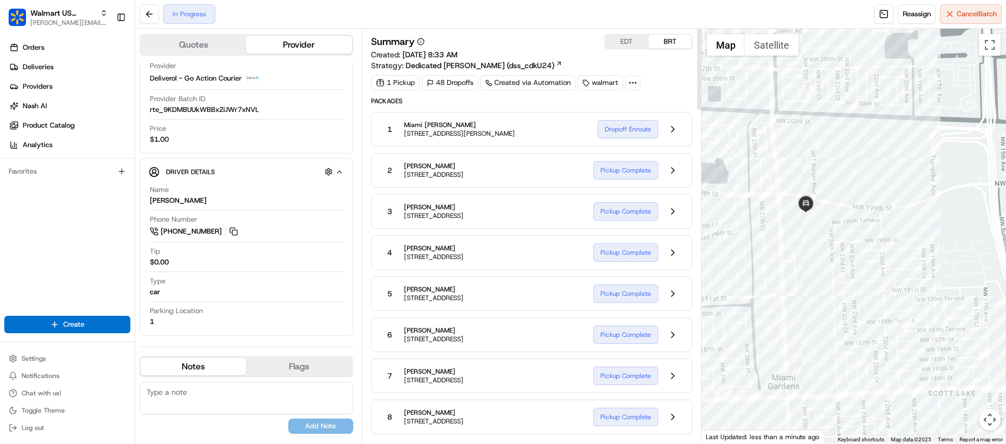
click at [684, 136] on div "1 Miami [PERSON_NAME] [STREET_ADDRESS][PERSON_NAME] Dropoff Enroute" at bounding box center [531, 129] width 321 height 35
click at [682, 129] on div "1 Miami [PERSON_NAME] [STREET_ADDRESS][PERSON_NAME] Dropoff Enroute" at bounding box center [531, 129] width 321 height 35
click at [680, 131] on button at bounding box center [672, 129] width 21 height 21
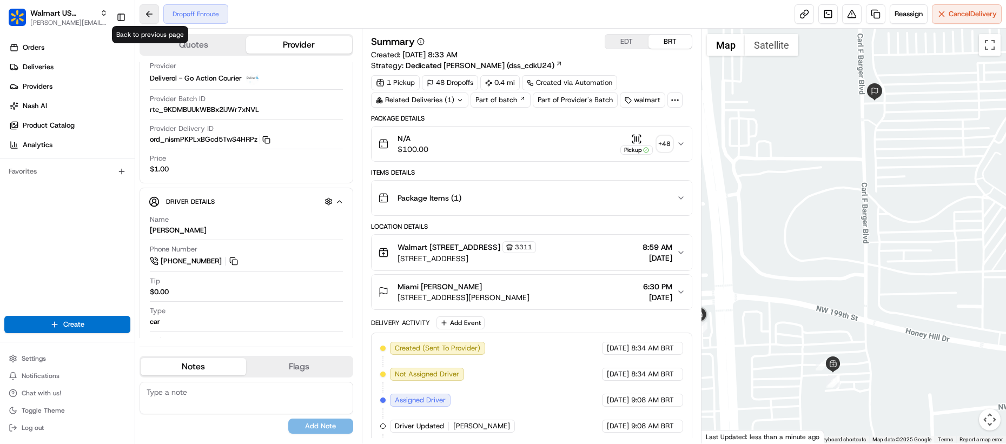
click at [155, 11] on button at bounding box center [148, 13] width 19 height 19
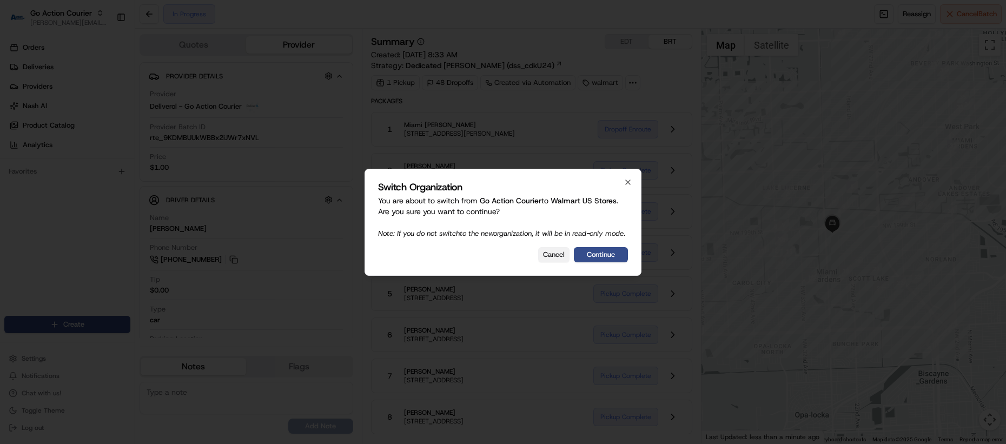
click at [545, 262] on button "Cancel" at bounding box center [553, 254] width 31 height 15
click at [564, 262] on button "Cancel" at bounding box center [553, 254] width 31 height 15
click at [372, 242] on div "4 [PERSON_NAME] [STREET_ADDRESS] Pickup Complete" at bounding box center [531, 252] width 321 height 35
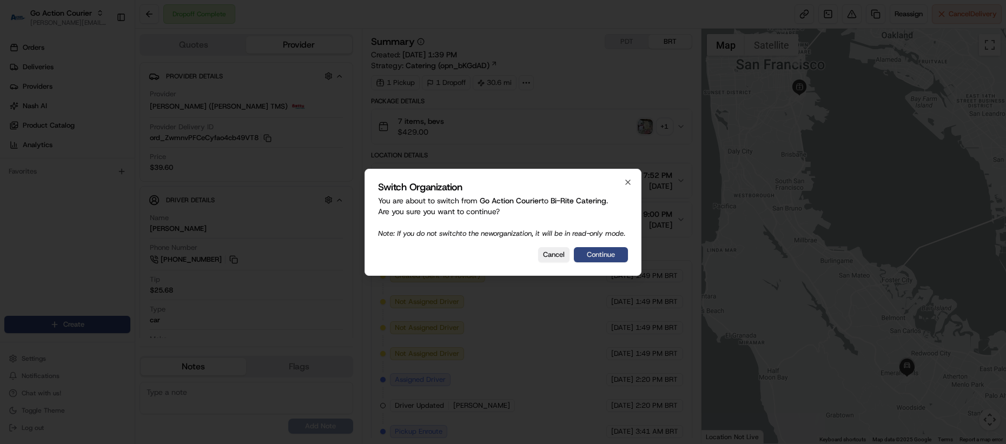
click at [613, 255] on button "Continue" at bounding box center [601, 254] width 54 height 15
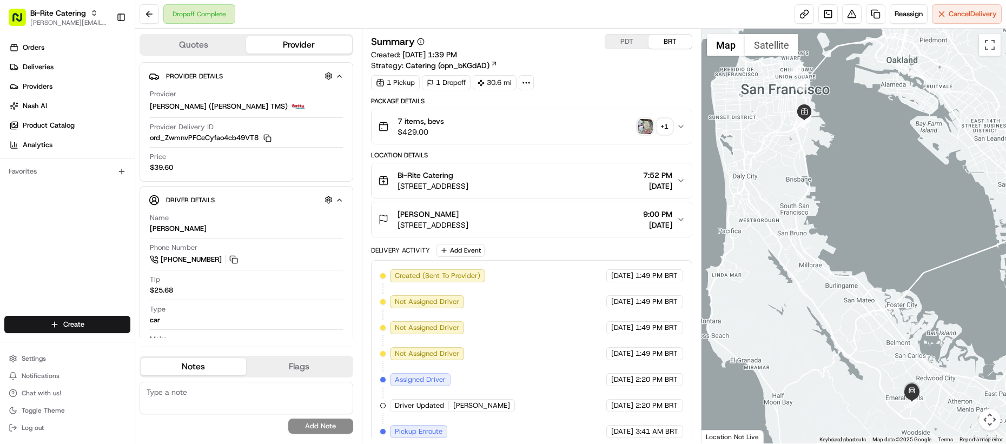
click at [645, 129] on img "button" at bounding box center [644, 126] width 15 height 15
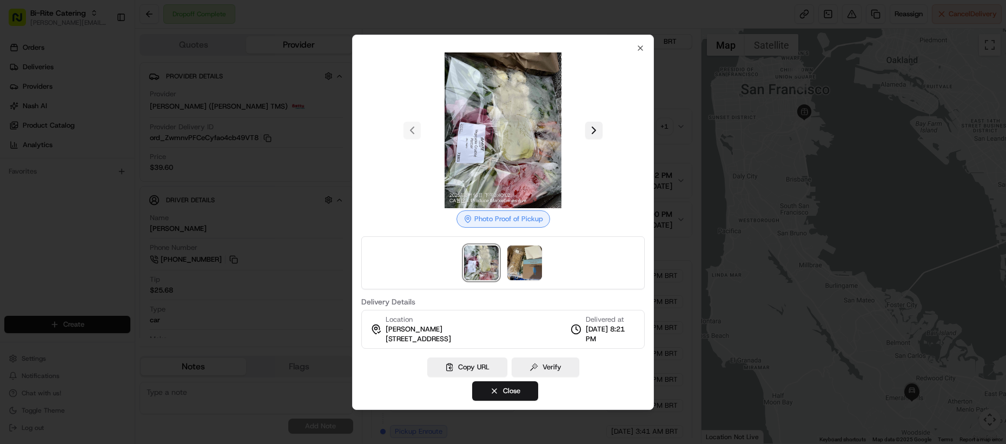
click at [587, 131] on button at bounding box center [593, 130] width 17 height 17
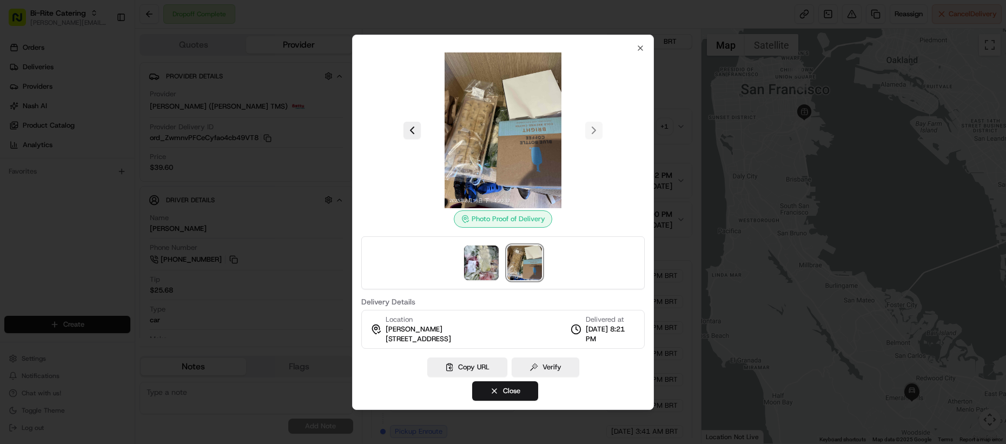
click at [692, 152] on div at bounding box center [503, 222] width 1006 height 444
